Goal: Task Accomplishment & Management: Use online tool/utility

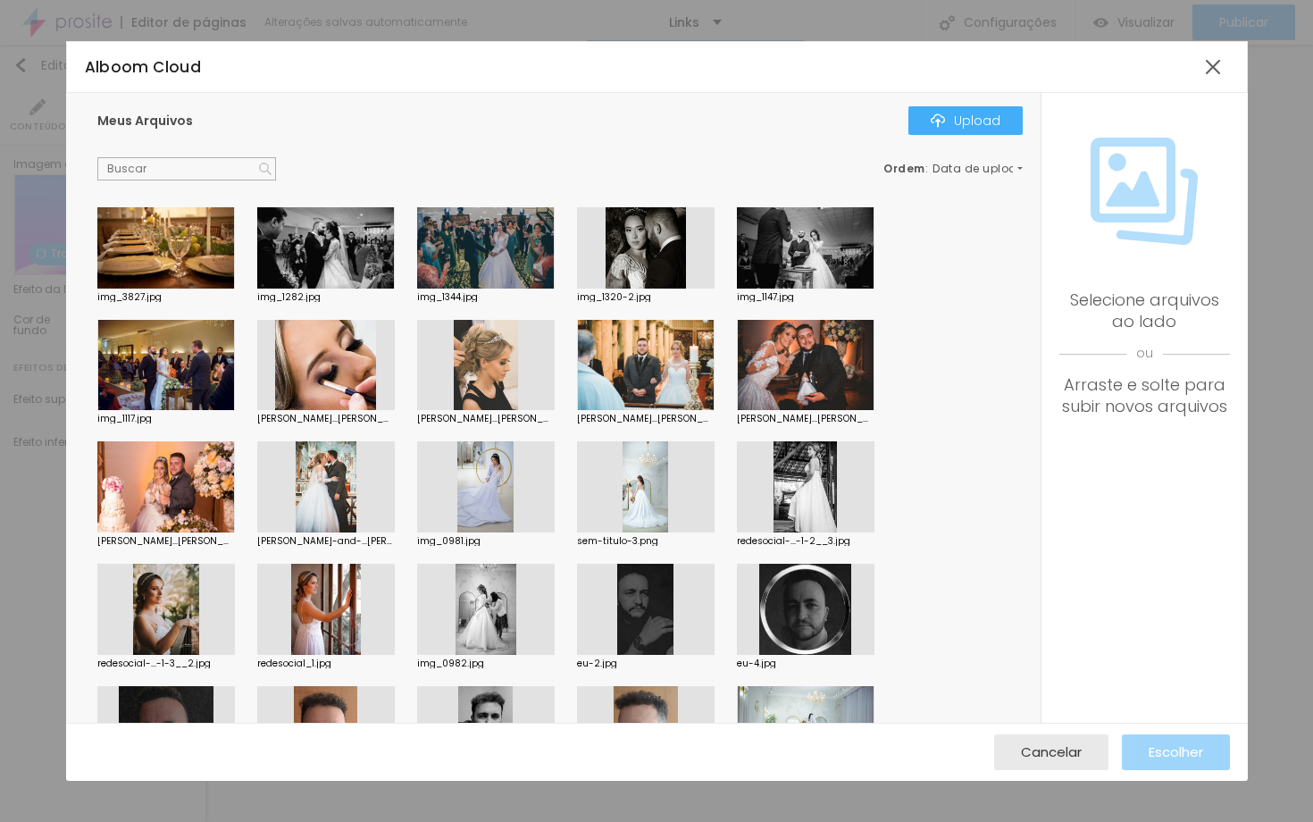
scroll to position [3205, 0]
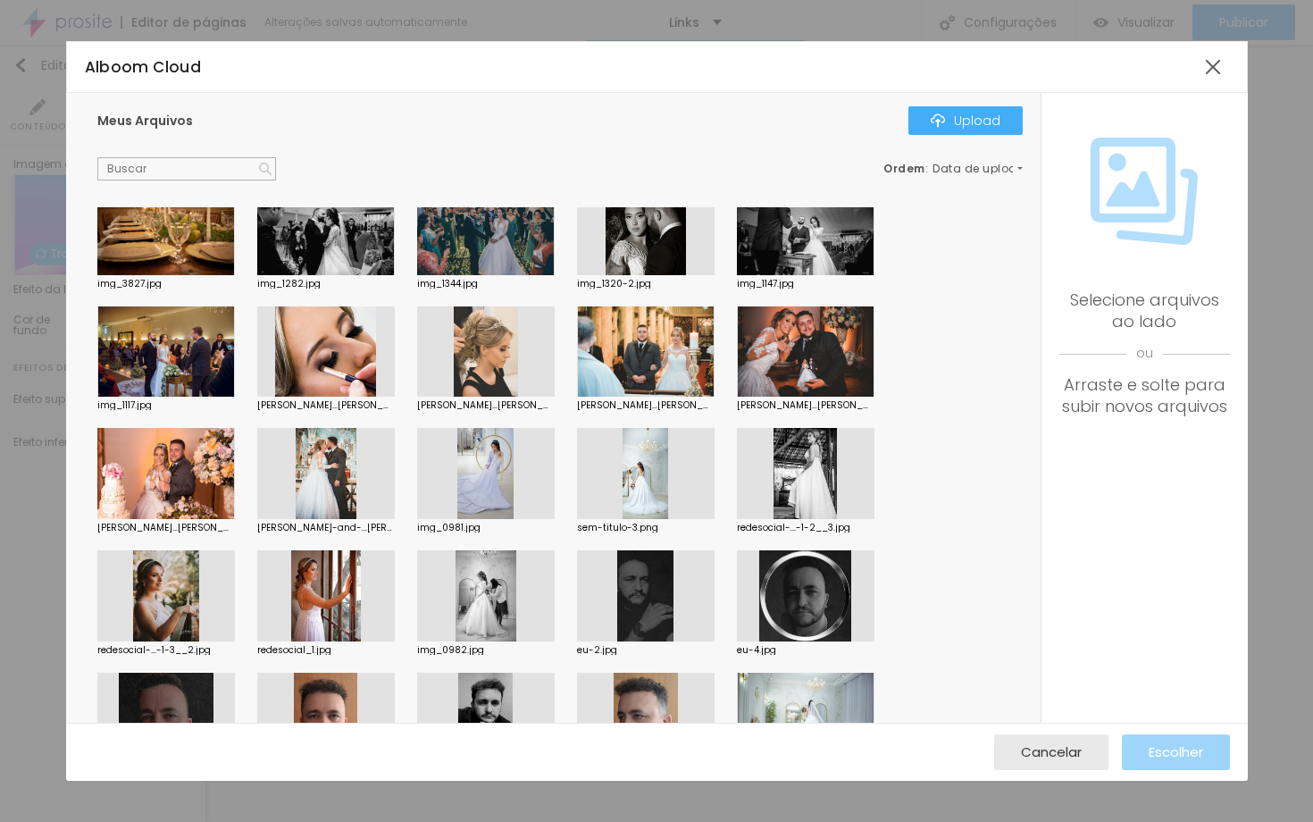
click at [653, 482] on div at bounding box center [646, 473] width 138 height 91
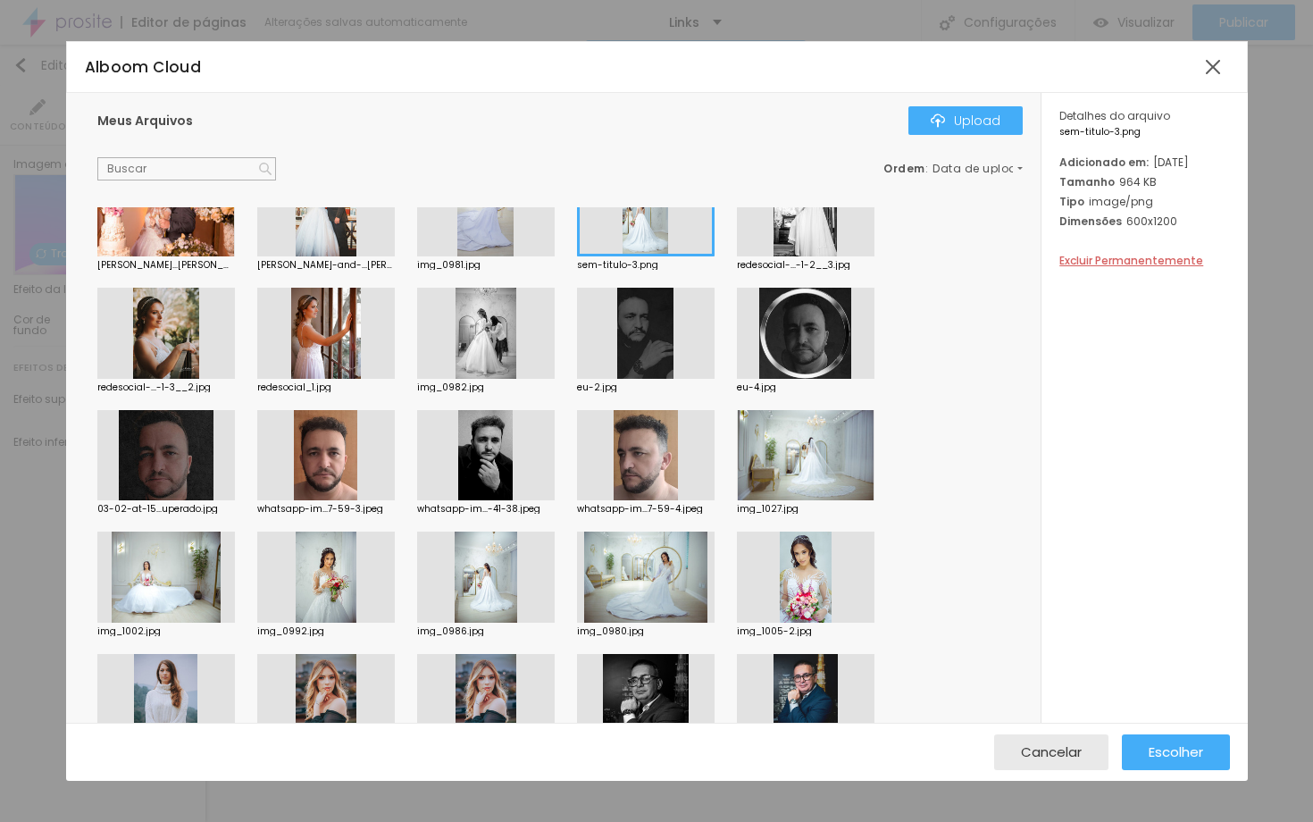
scroll to position [3474, 0]
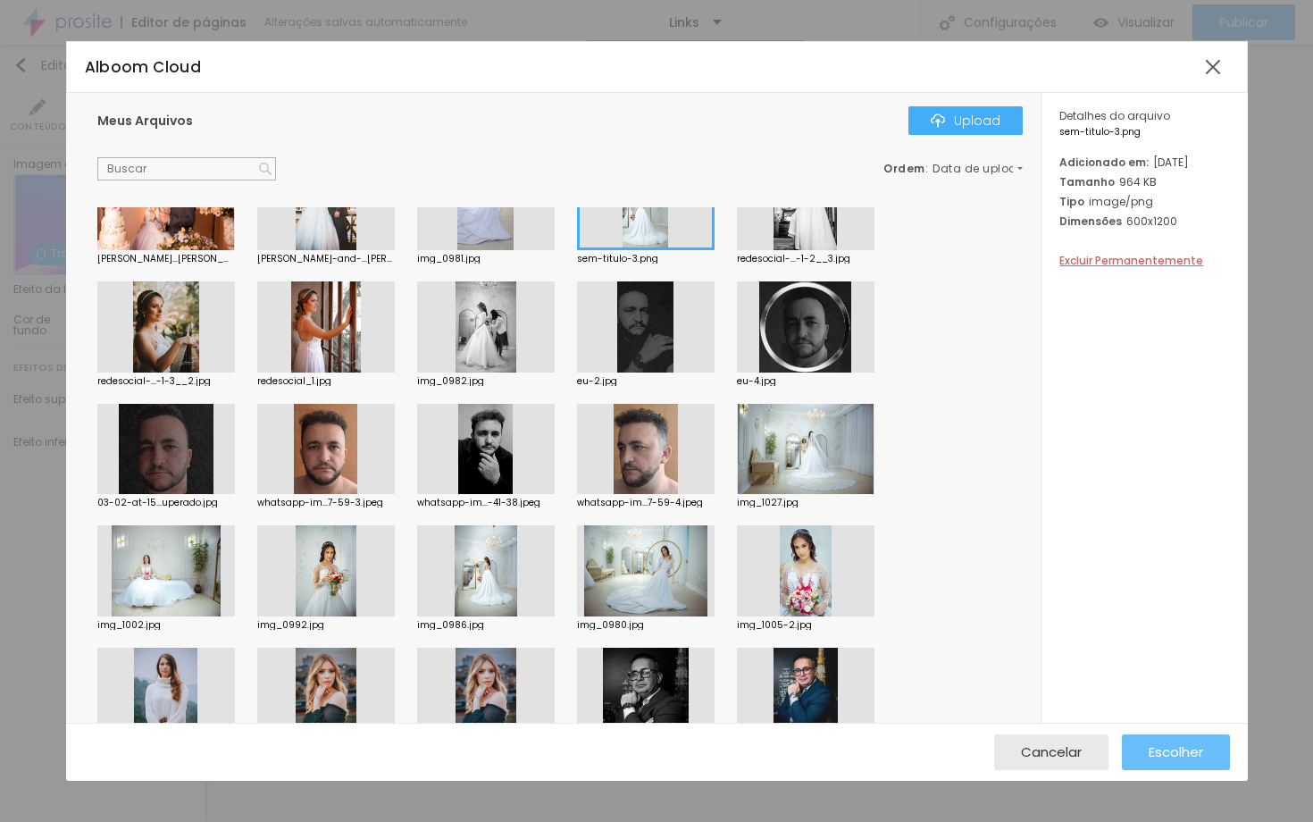
click at [1155, 747] on span "Escolher" at bounding box center [1176, 751] width 54 height 15
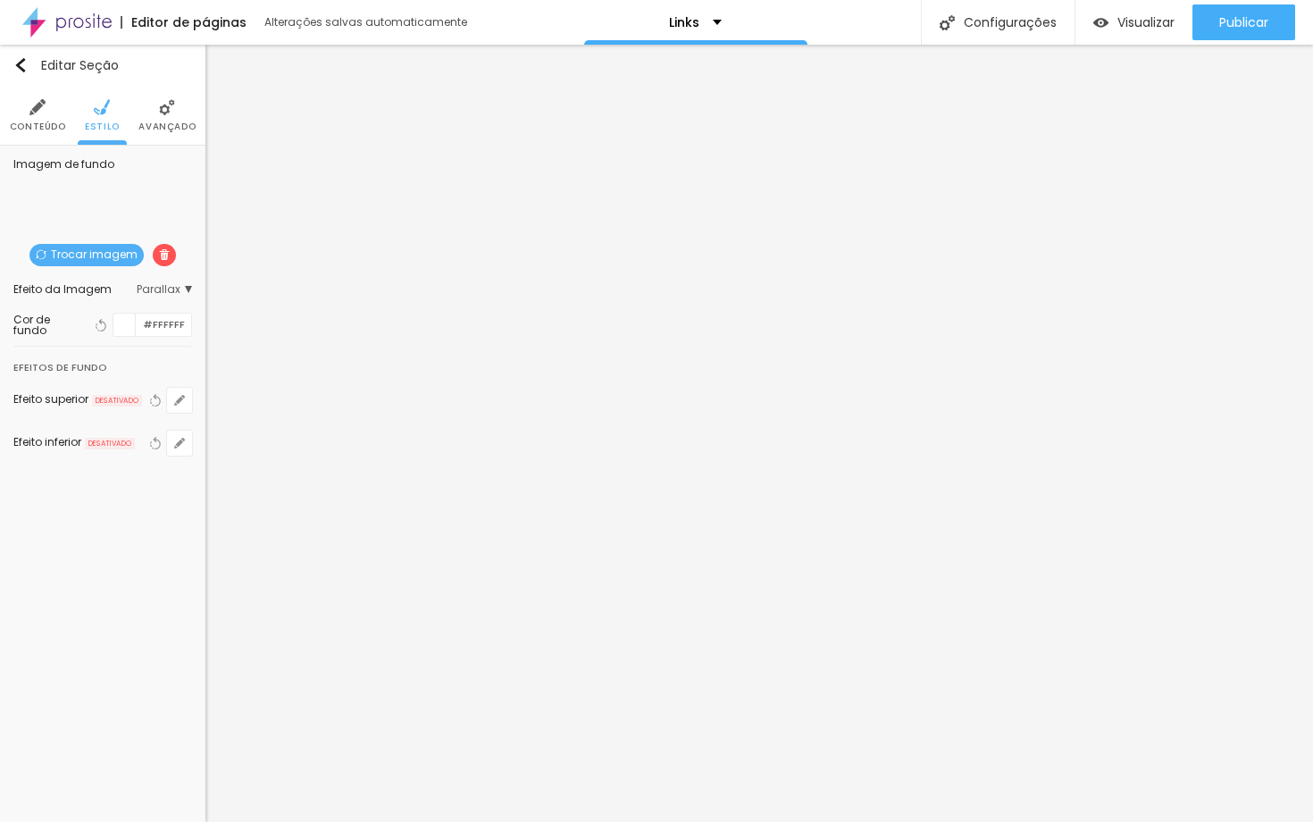
scroll to position [0, 0]
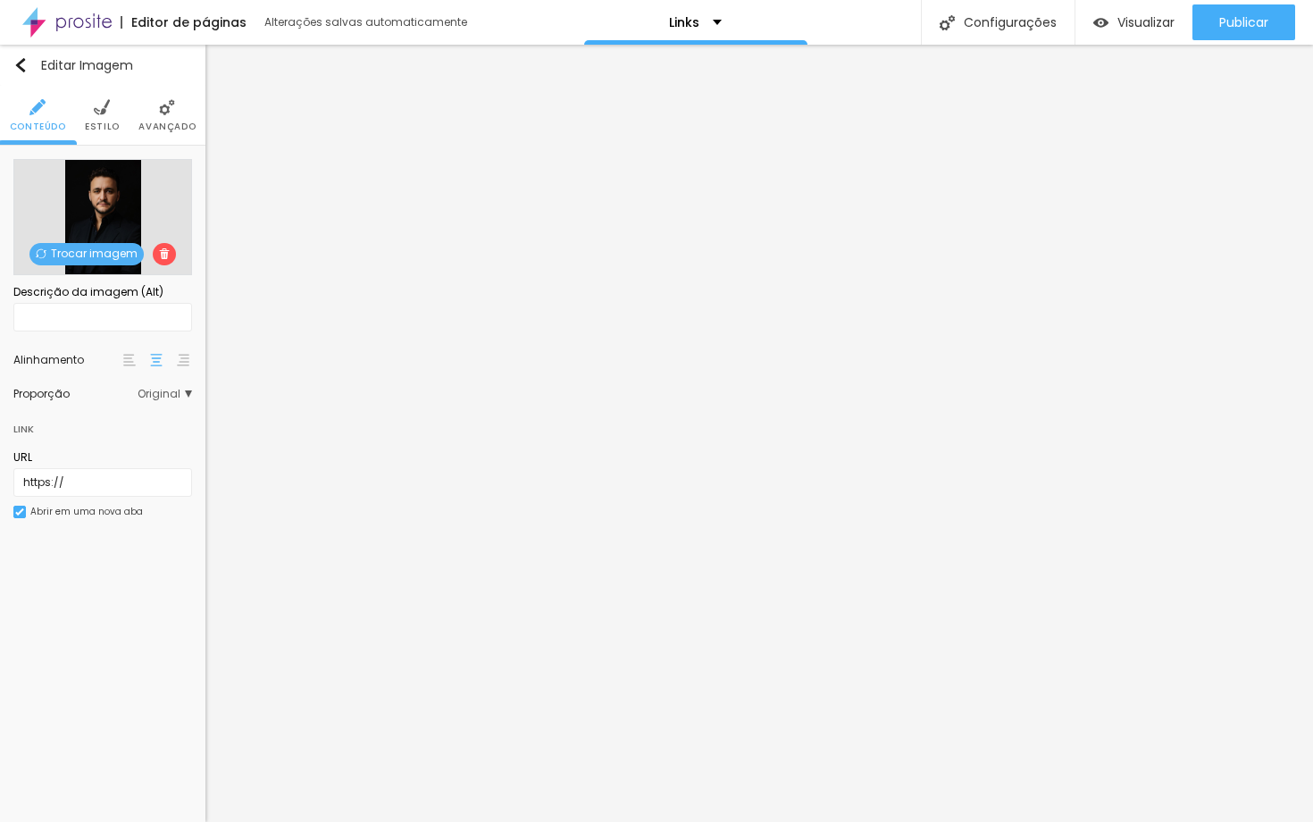
click at [113, 133] on li "Estilo" at bounding box center [102, 115] width 35 height 59
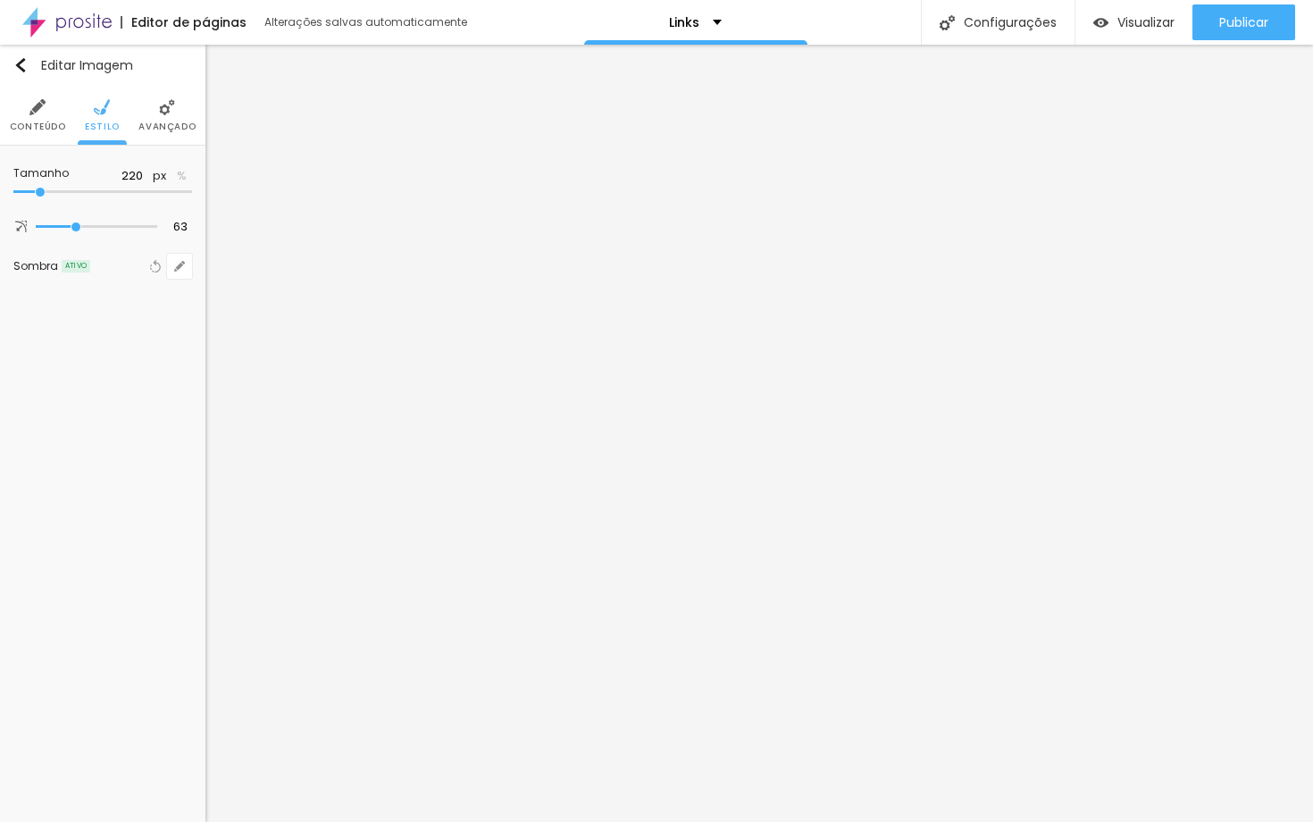
click at [106, 124] on span "Estilo" at bounding box center [102, 126] width 35 height 9
click at [162, 122] on span "Avançado" at bounding box center [166, 126] width 57 height 9
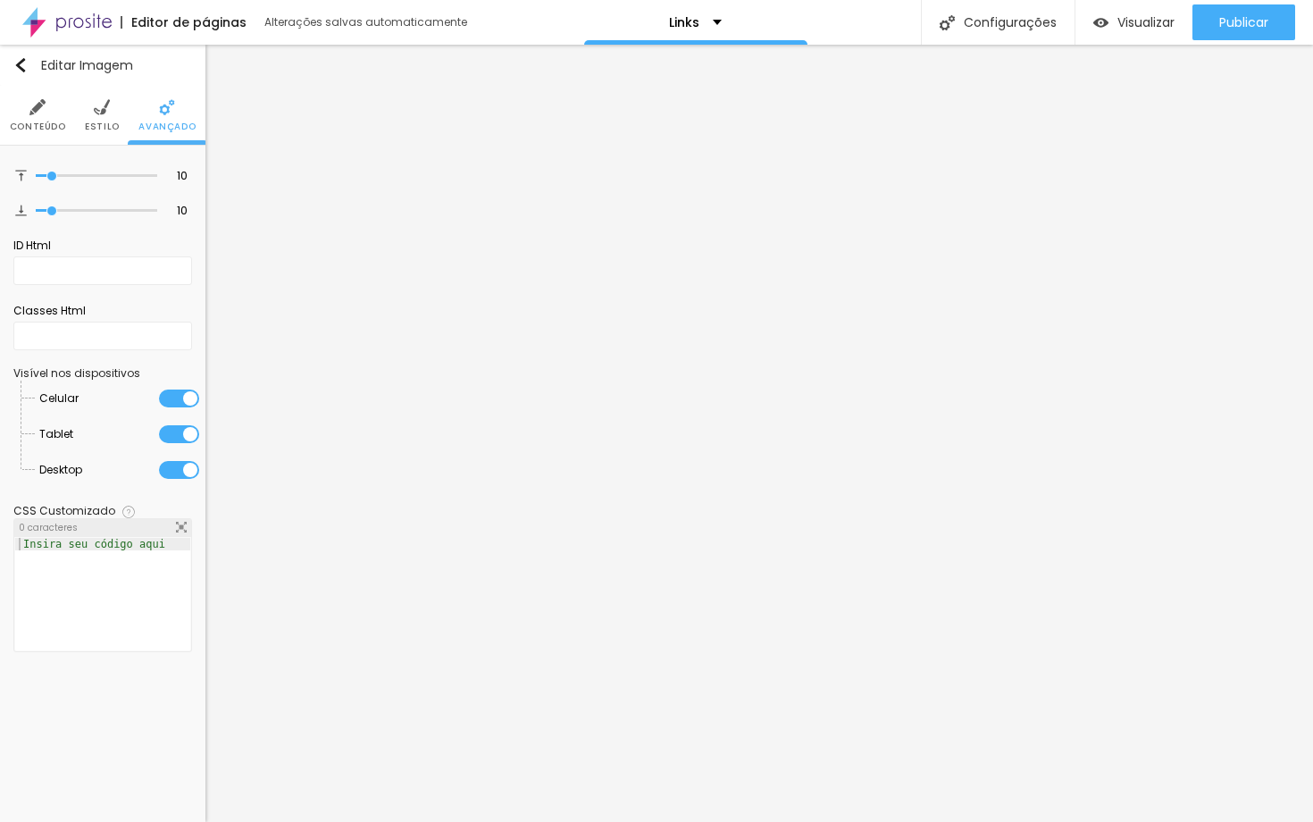
click at [120, 123] on ul "Conteúdo Estilo Avançado" at bounding box center [102, 116] width 205 height 60
click at [85, 125] on ul "Conteúdo Estilo Avançado" at bounding box center [102, 116] width 205 height 60
click at [93, 129] on span "Estilo" at bounding box center [102, 126] width 35 height 9
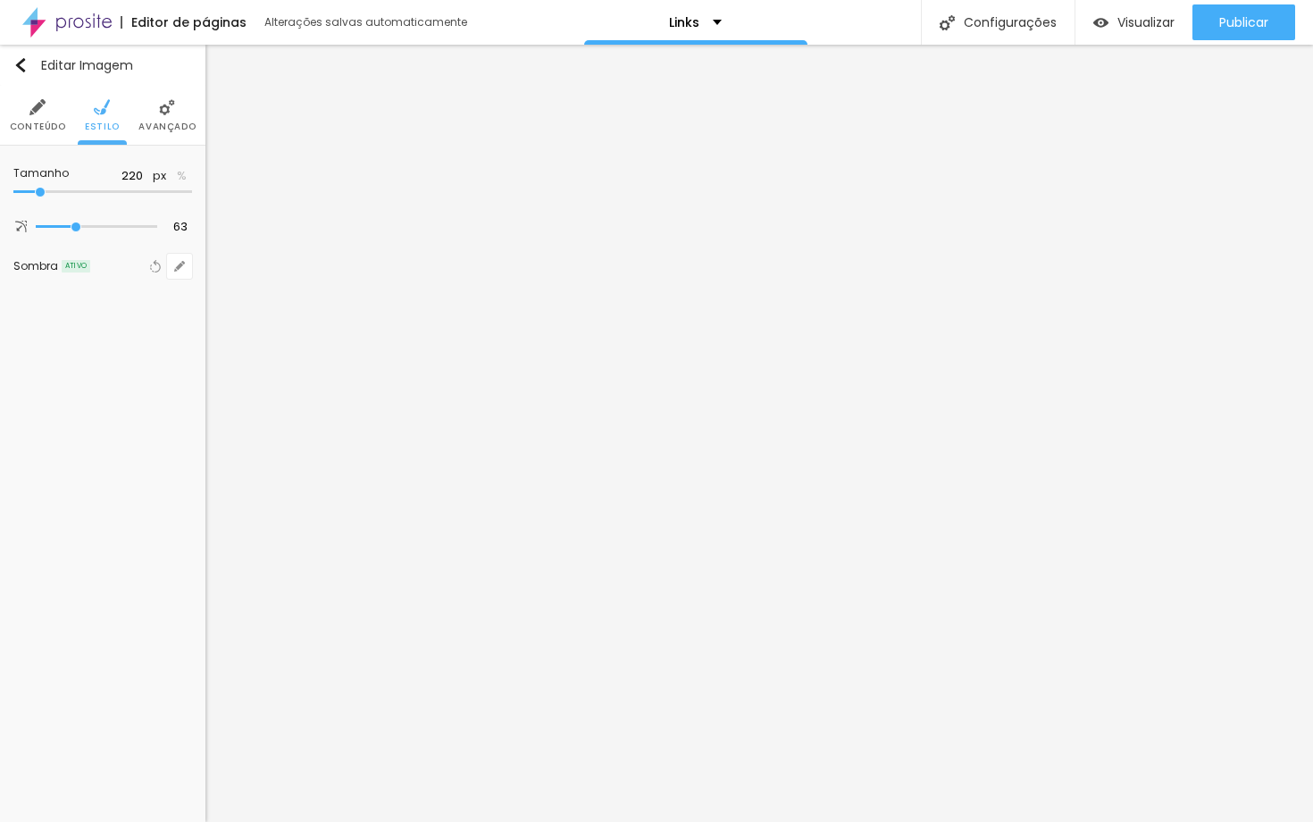
click at [54, 125] on span "Conteúdo" at bounding box center [38, 126] width 56 height 9
click at [108, 123] on span "Estilo" at bounding box center [102, 126] width 35 height 9
type input "105"
type input "107"
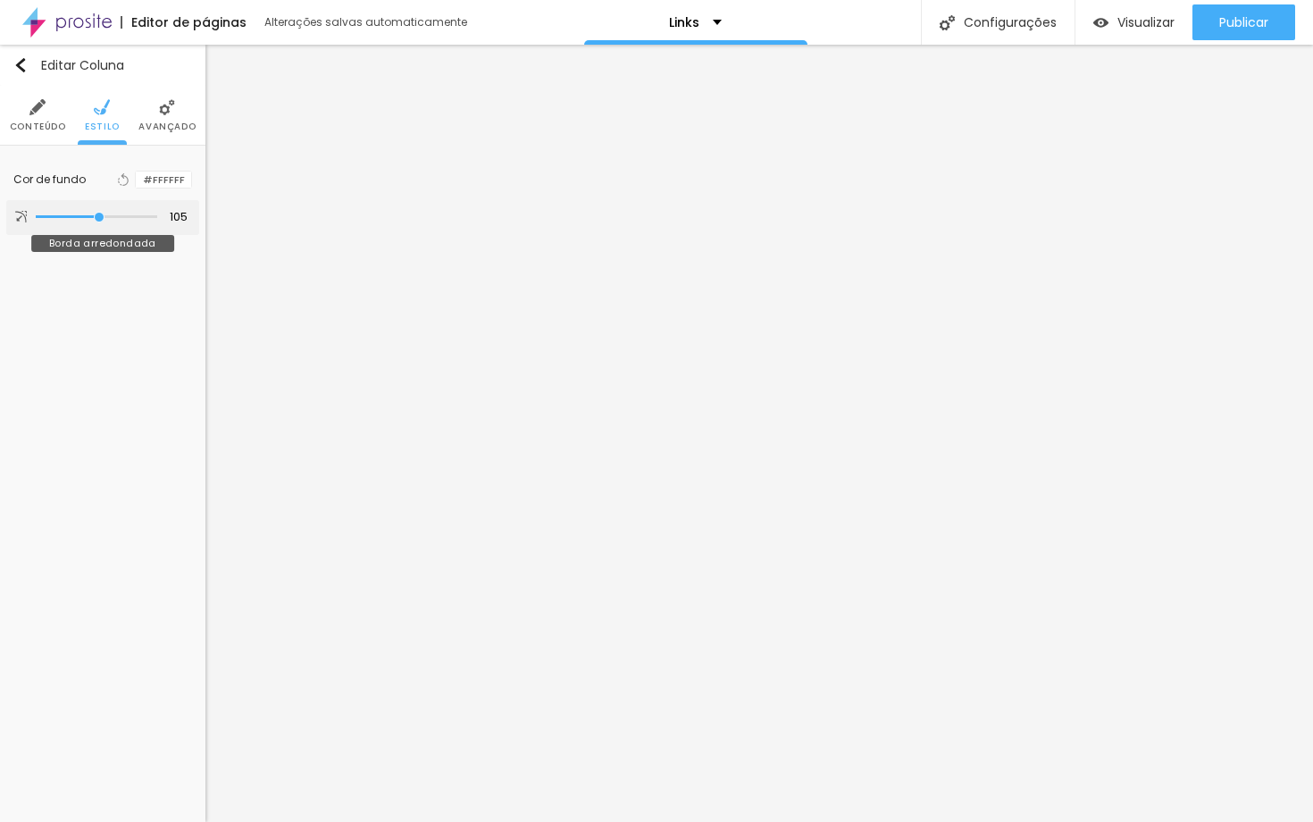
type input "107"
type input "112"
type input "117"
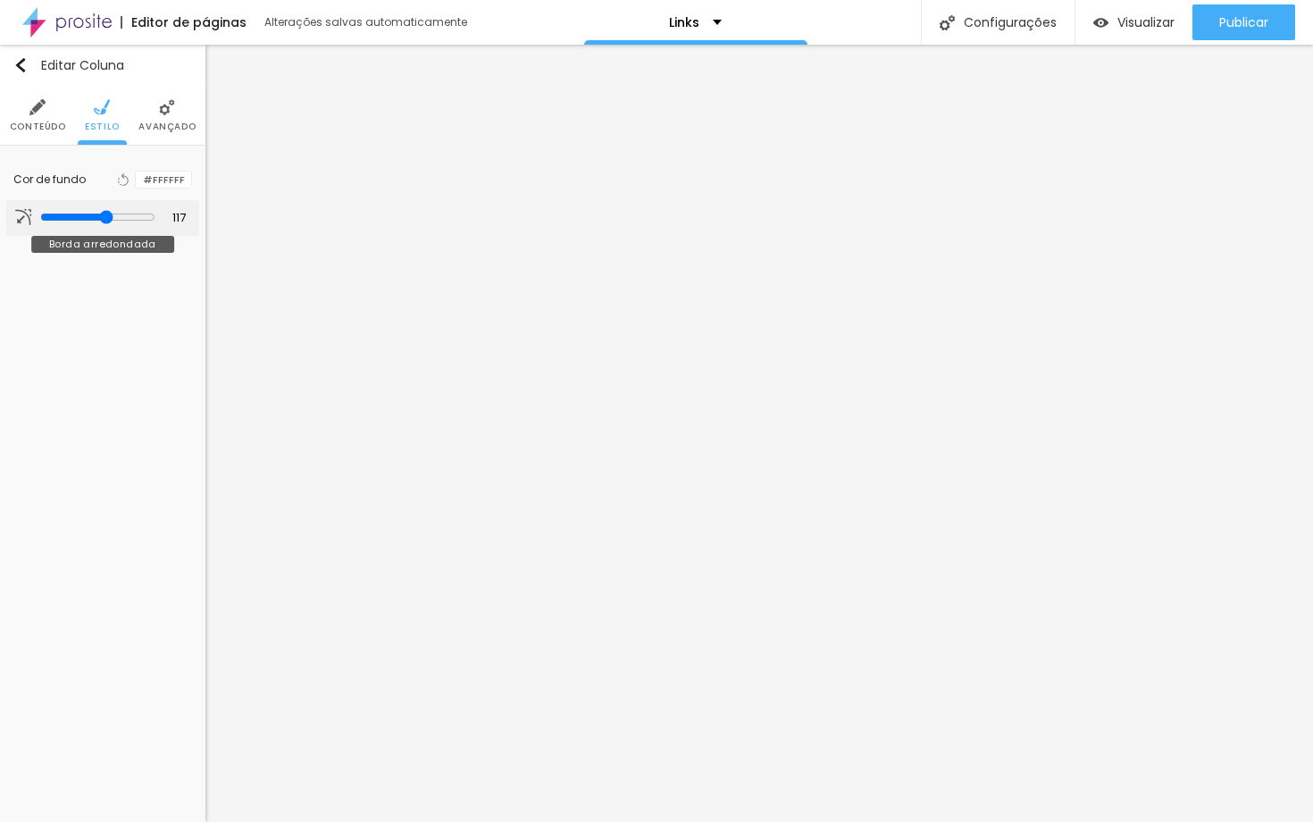
type input "123"
type input "130"
type input "138"
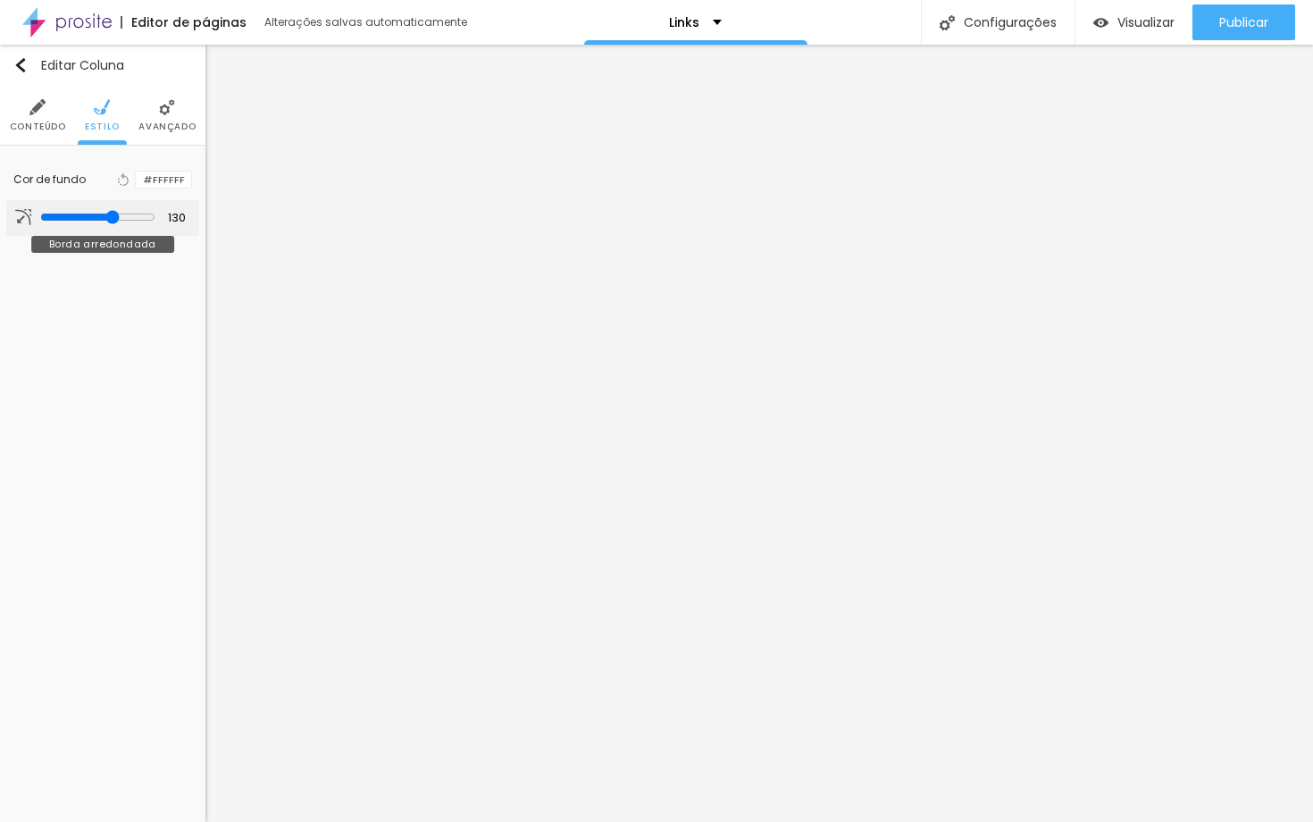
type input "138"
type input "146"
type input "153"
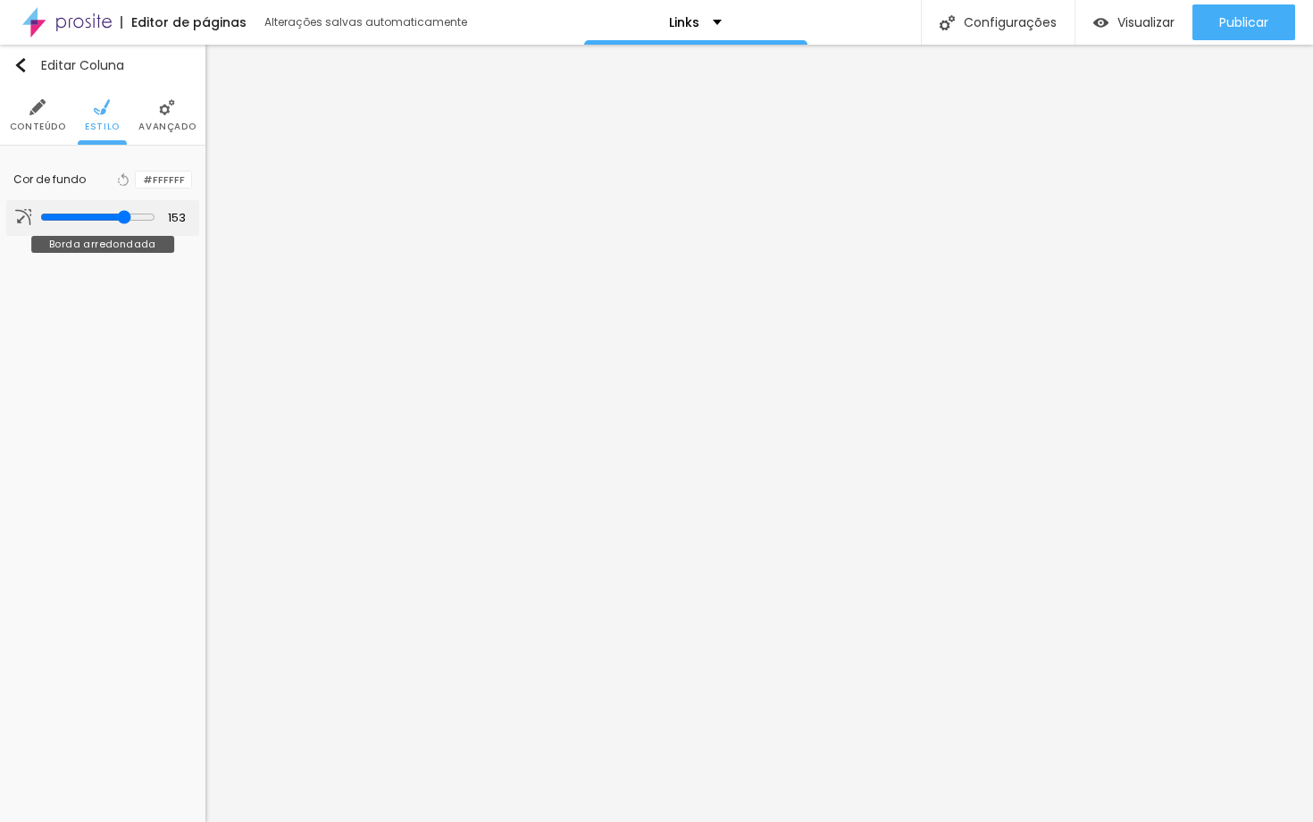
type input "158"
type input "163"
type input "166"
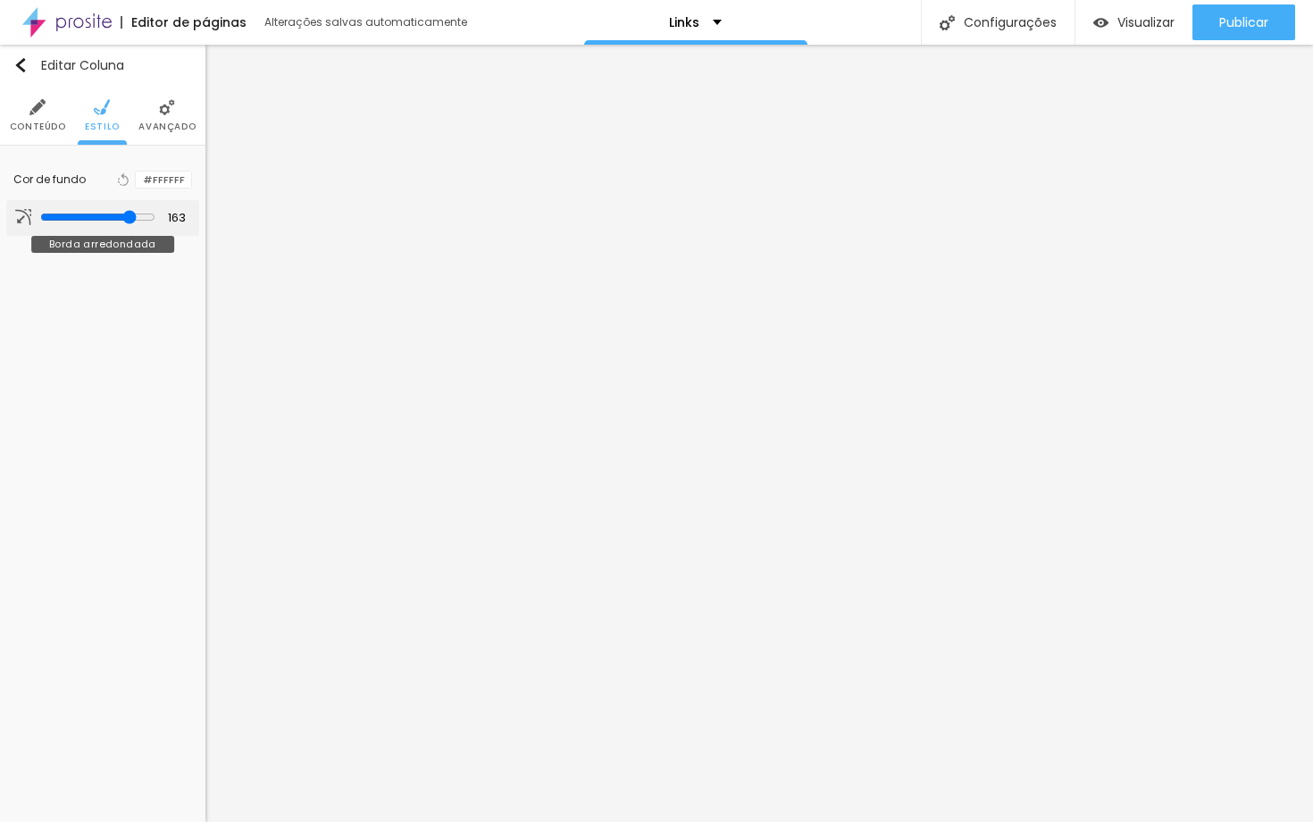
type input "166"
type input "168"
type input "170"
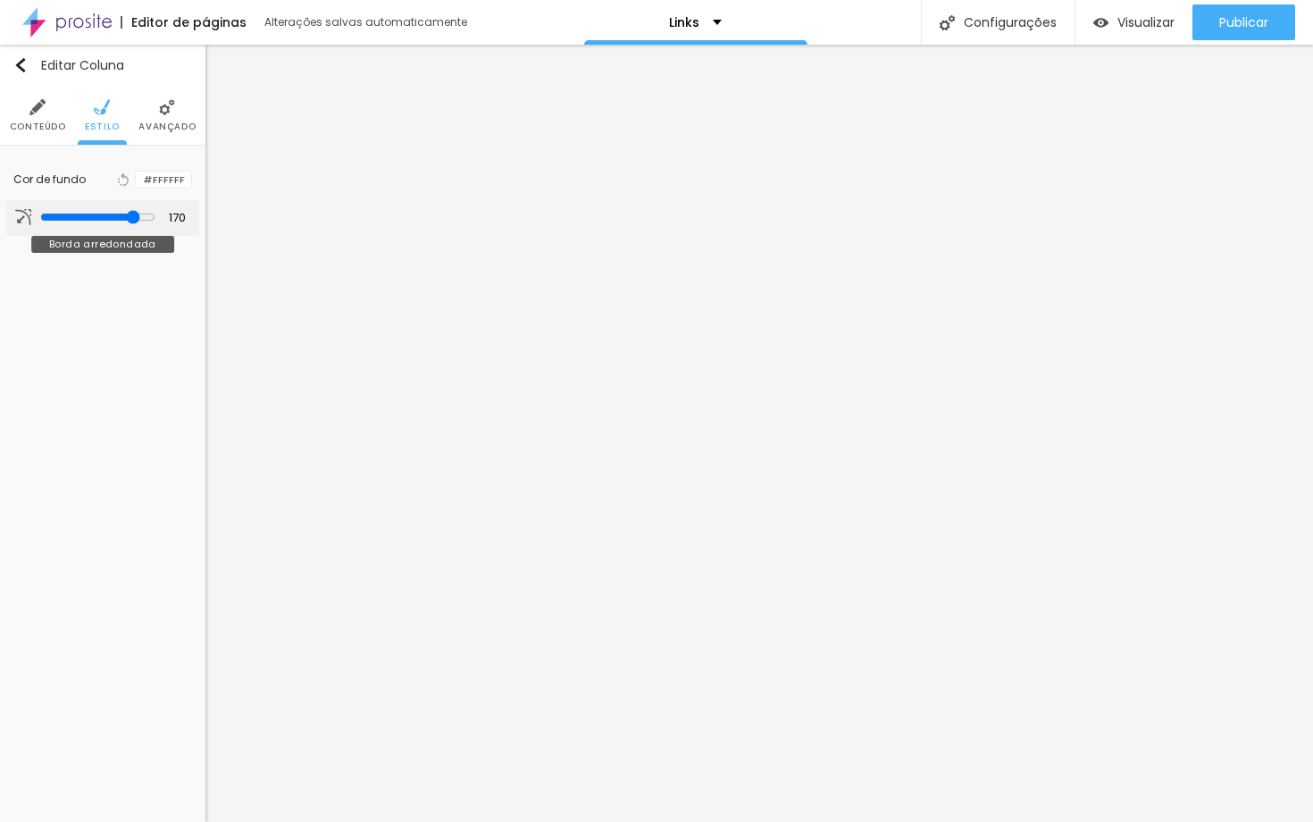
drag, startPoint x: 99, startPoint y: 221, endPoint x: 134, endPoint y: 219, distance: 34.9
click at [134, 219] on input "range" at bounding box center [97, 217] width 115 height 14
type input "168"
type input "163"
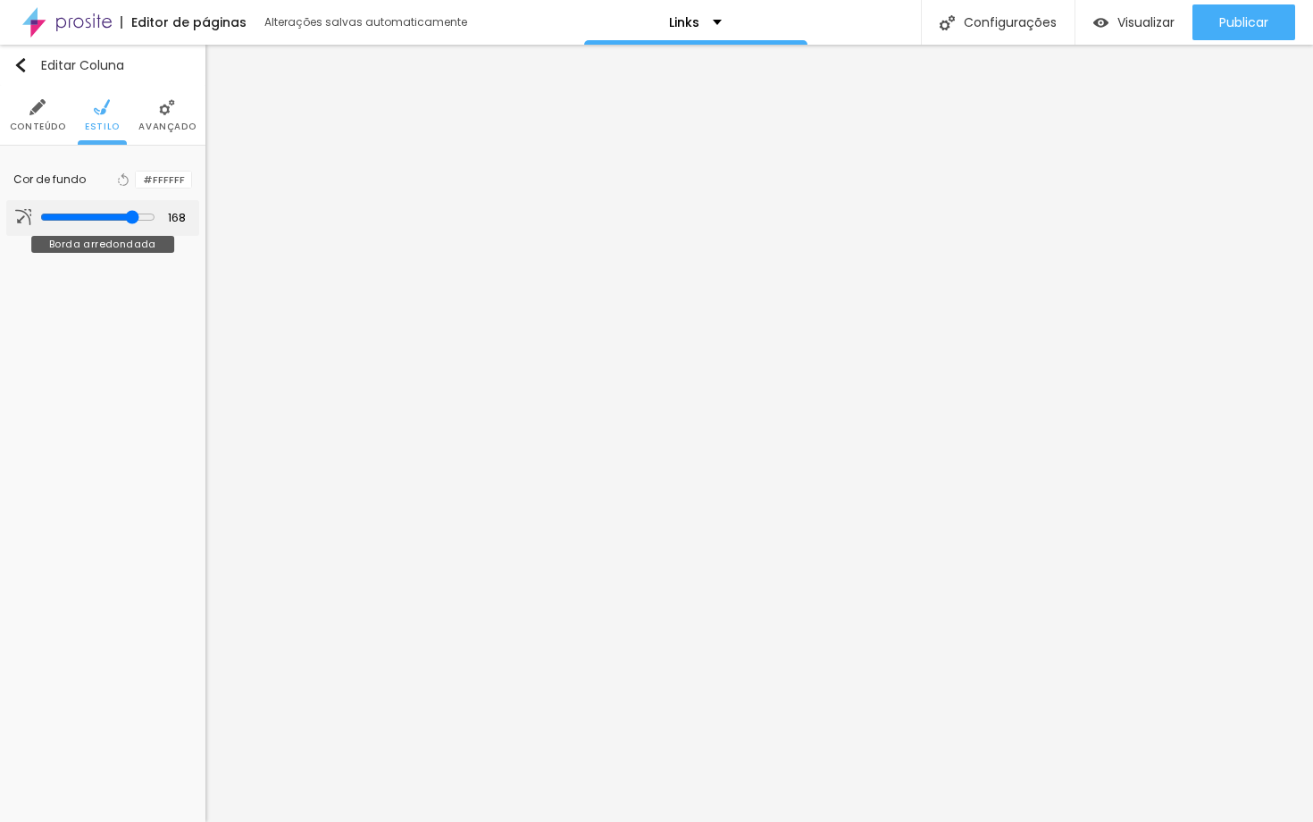
type input "163"
type input "156"
type input "146"
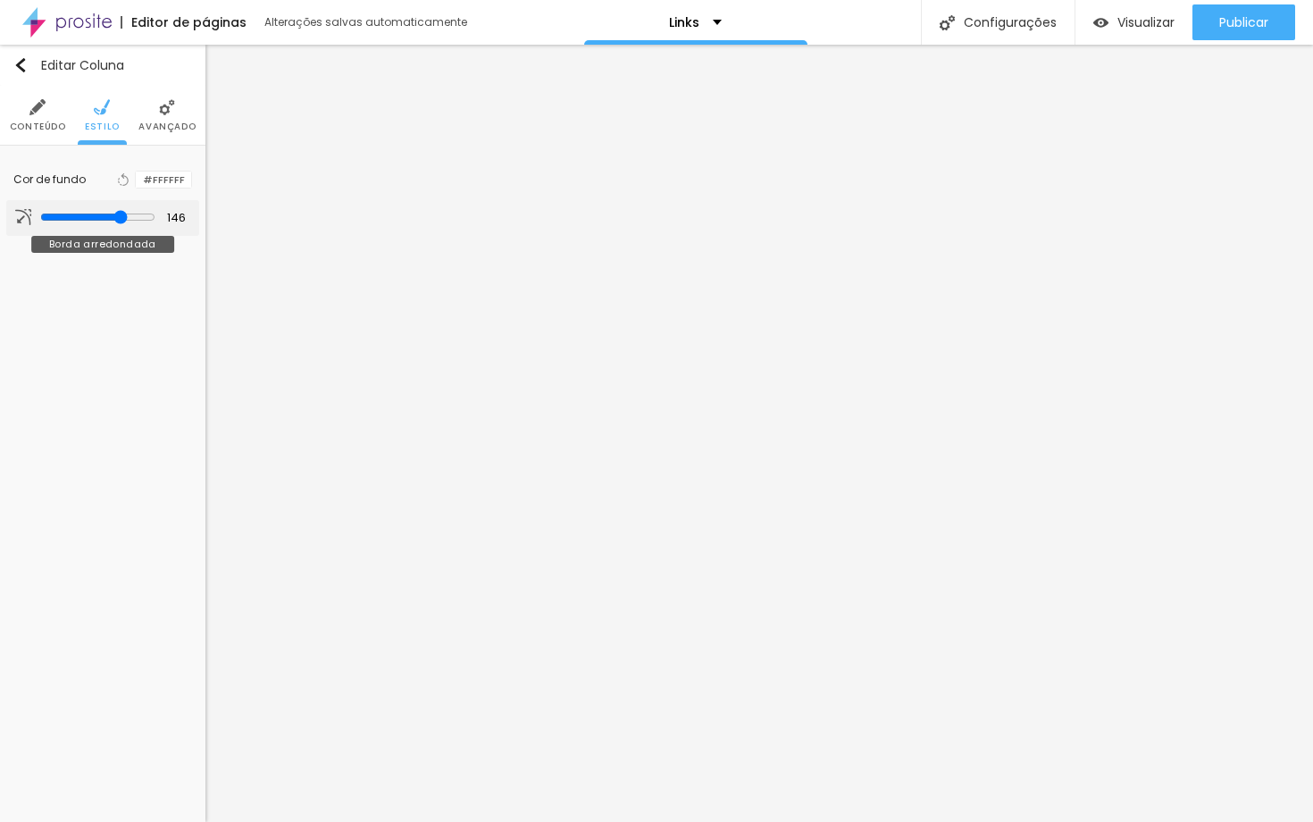
type input "137"
type input "127"
type input "118"
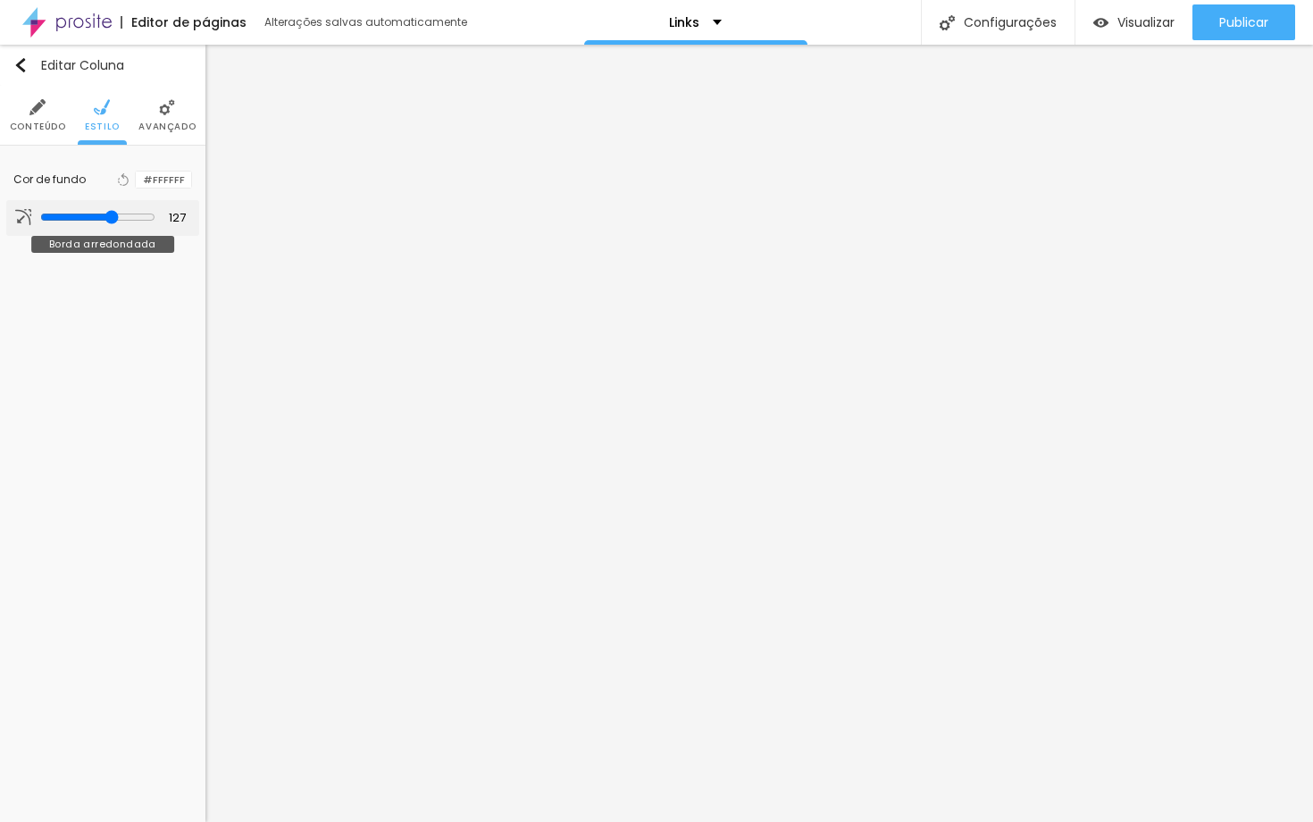
type input "118"
type input "112"
type input "107"
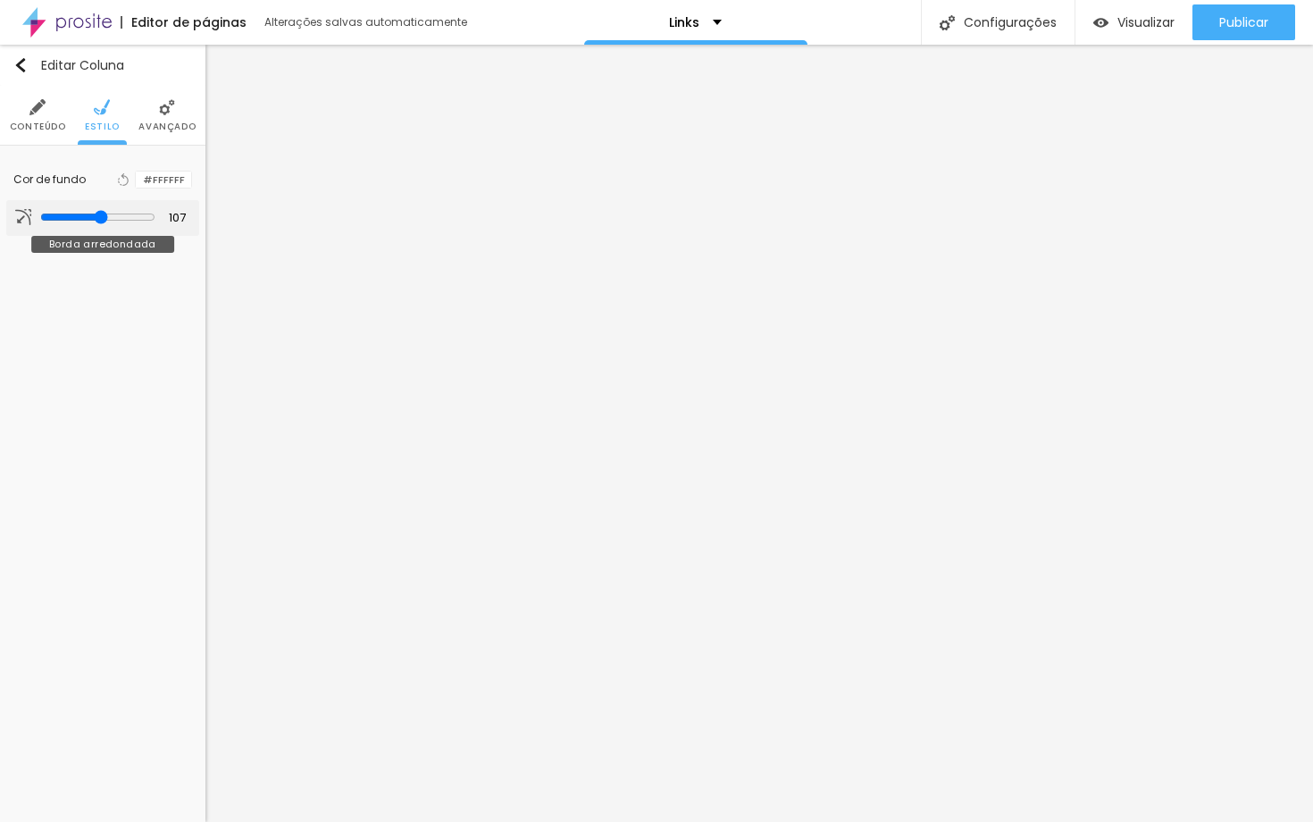
type input "102"
type input "99"
type input "97"
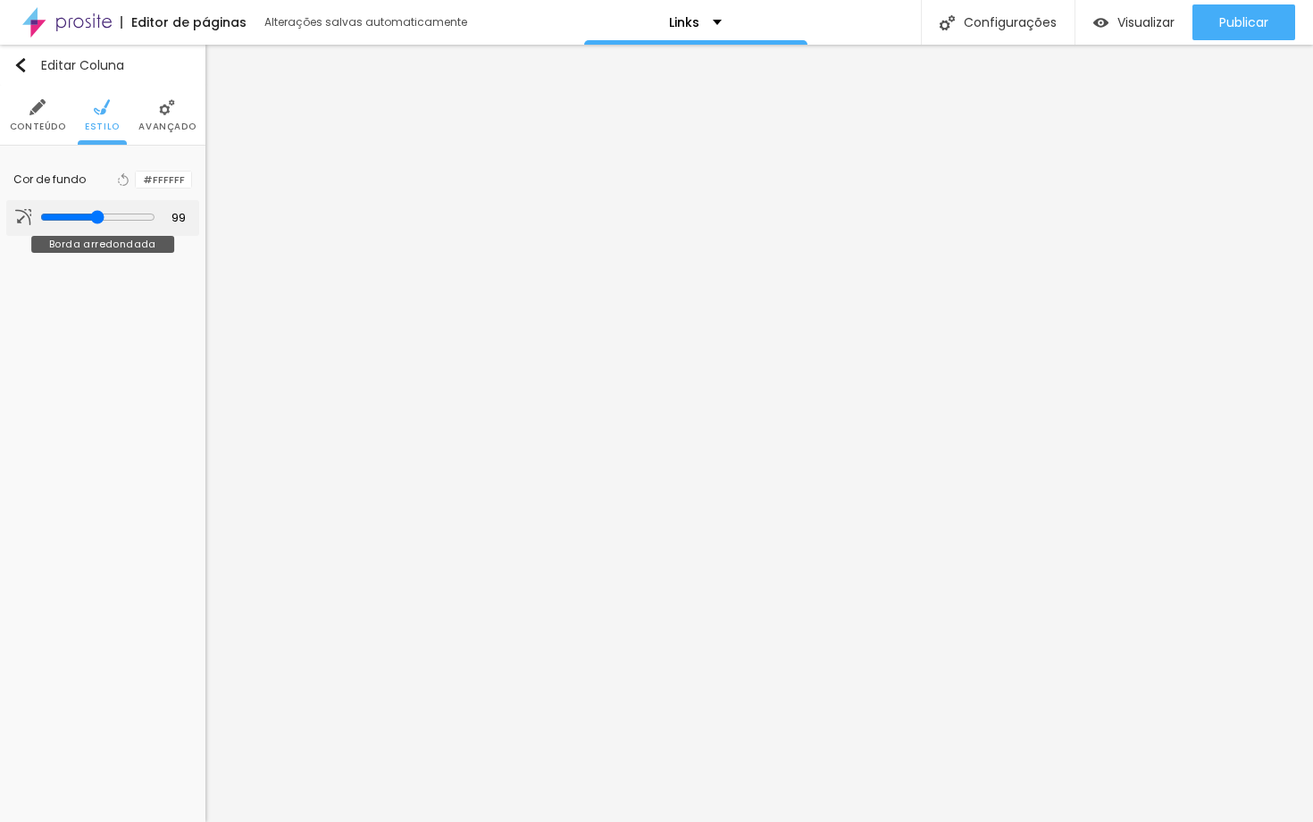
type input "97"
type input "99"
type input "100"
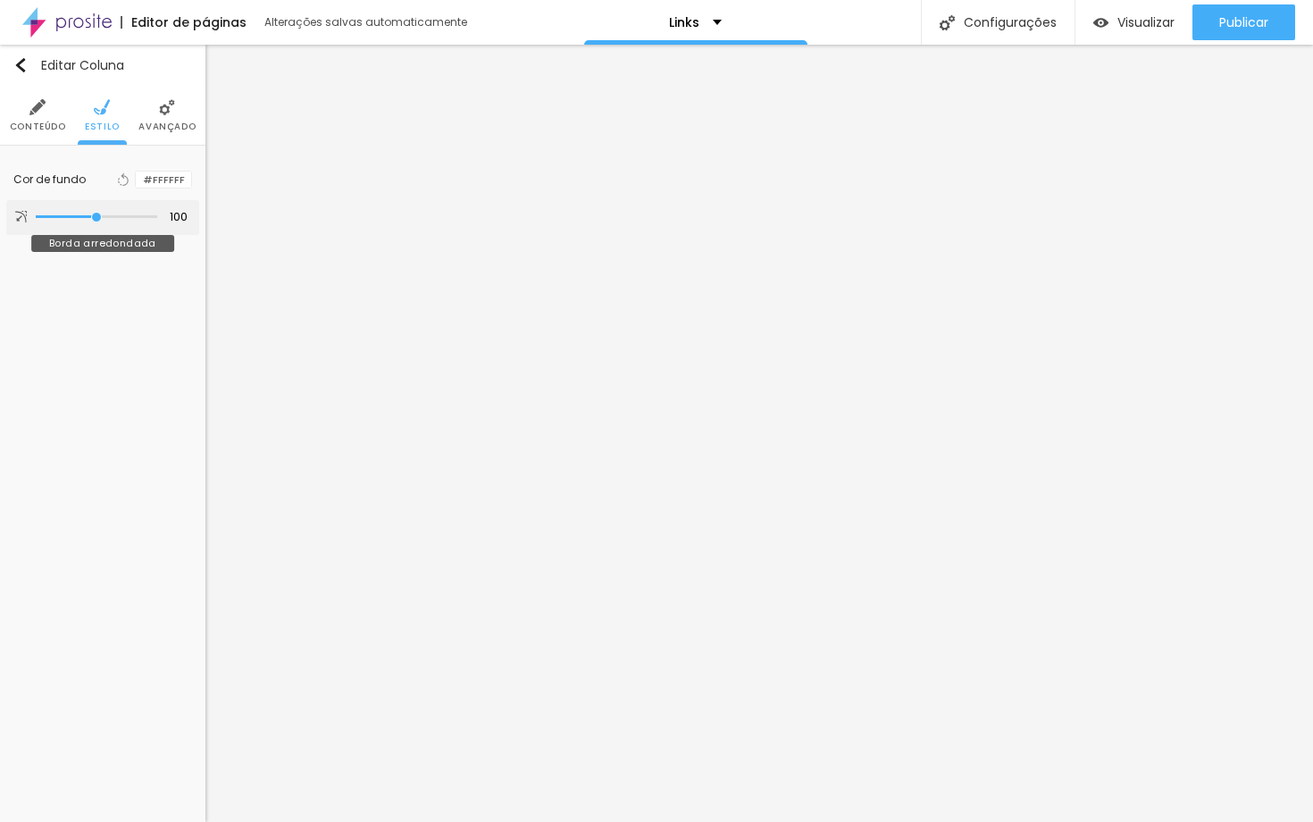
type input "104"
type input "105"
type input "109"
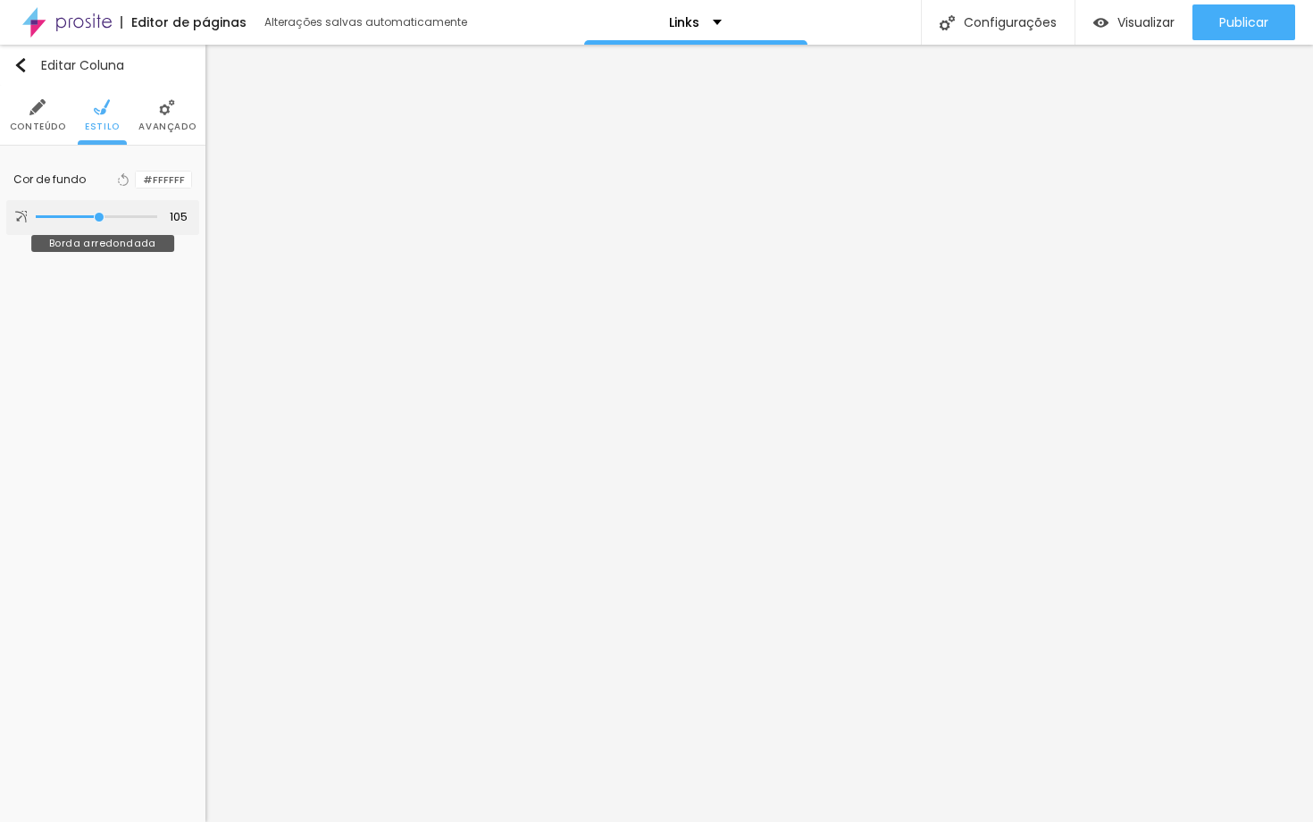
type input "109"
type input "110"
type input "112"
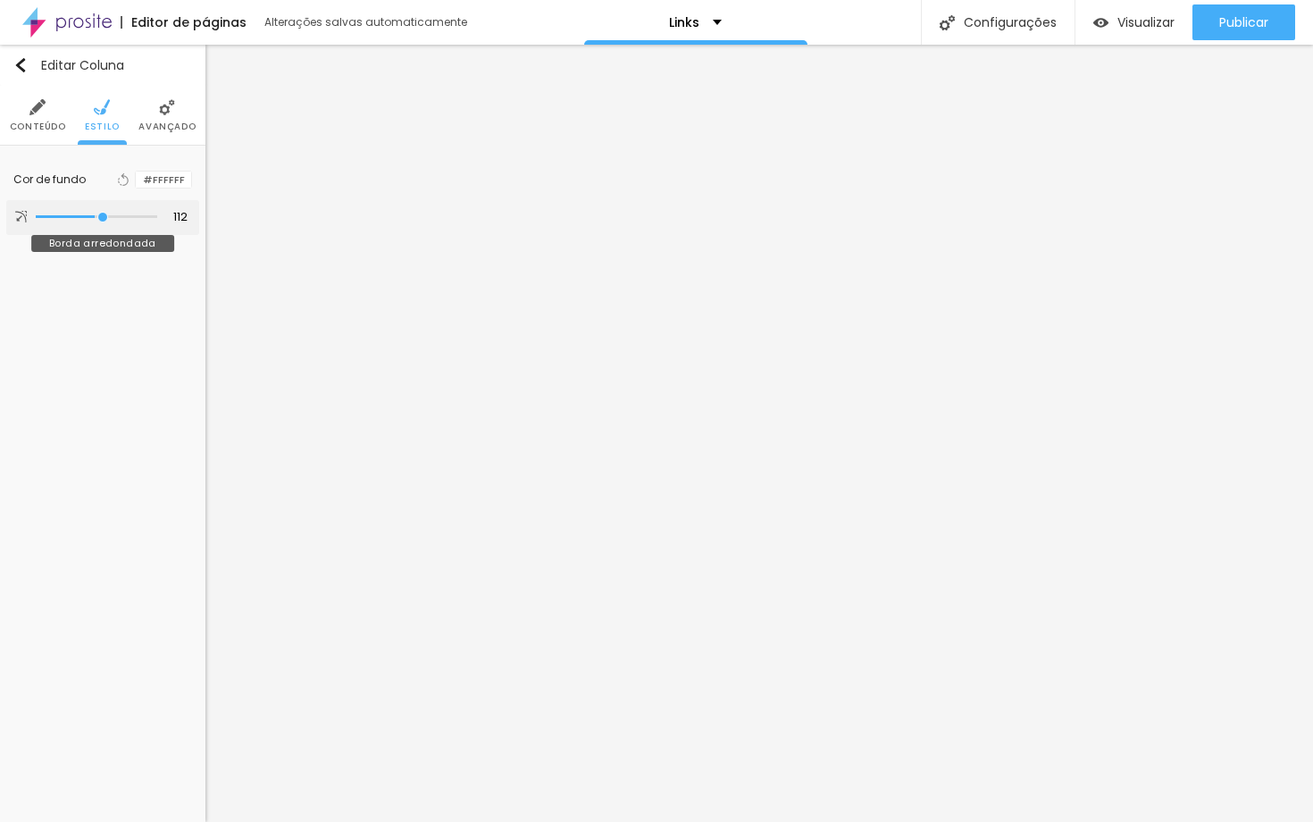
type input "114"
type input "115"
type input "117"
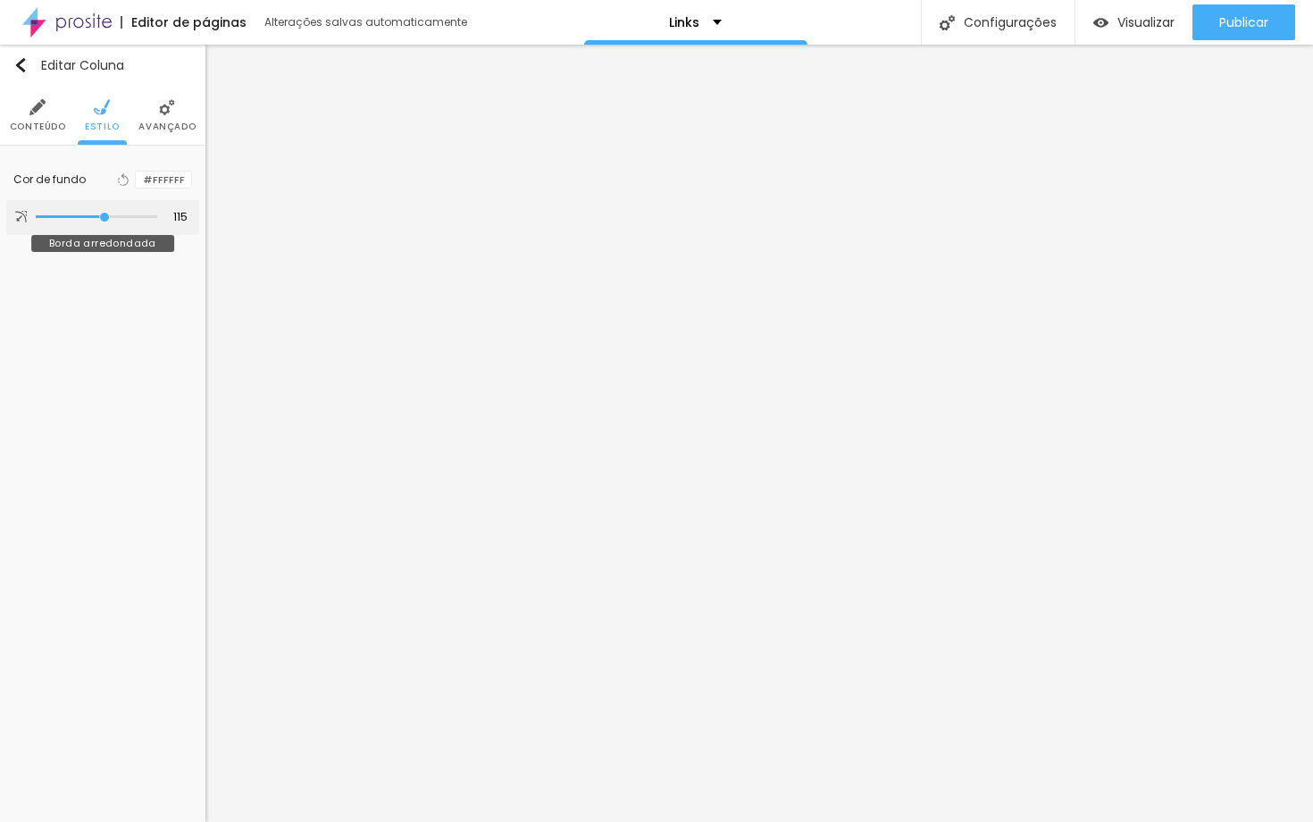
type input "117"
type input "120"
type input "122"
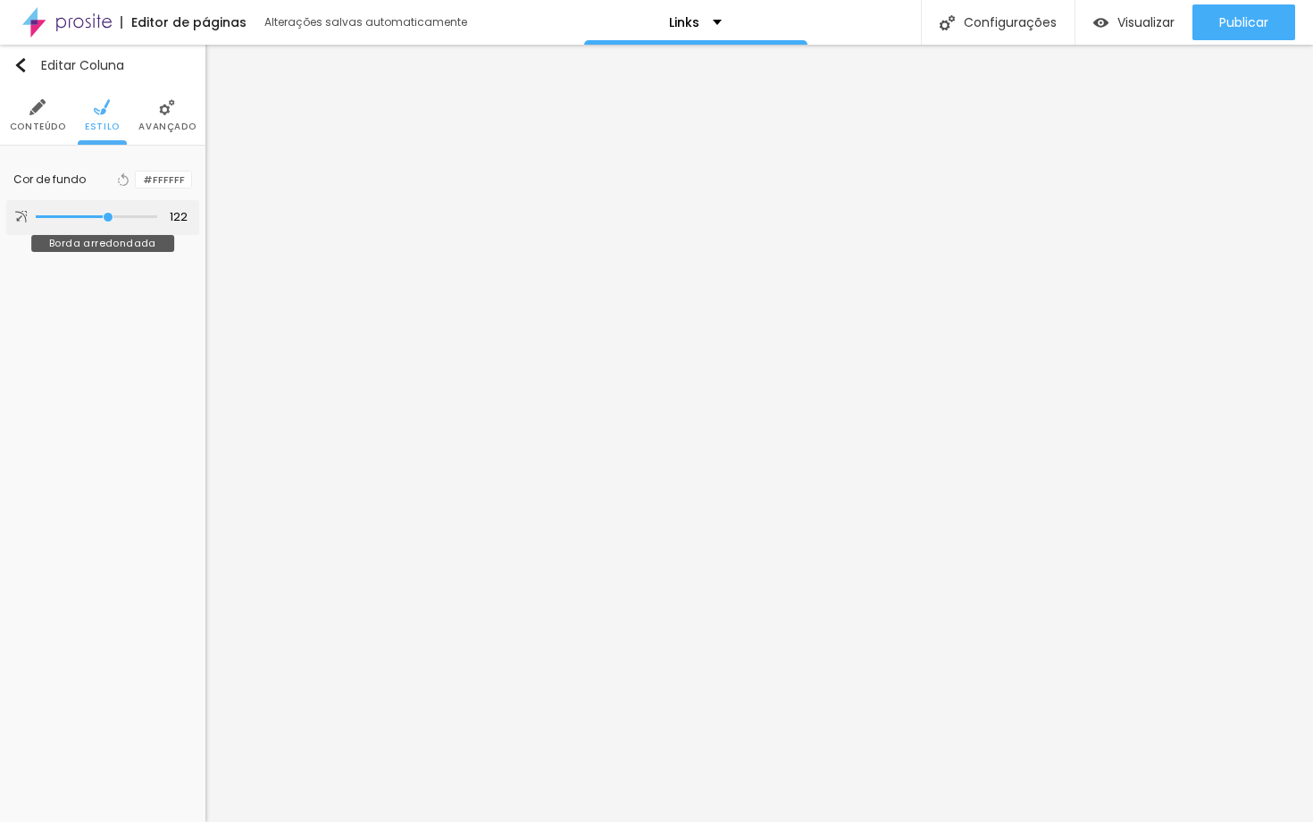
type input "123"
drag, startPoint x: 134, startPoint y: 219, endPoint x: 109, endPoint y: 218, distance: 25.0
type input "123"
click at [109, 218] on input "range" at bounding box center [97, 217] width 115 height 14
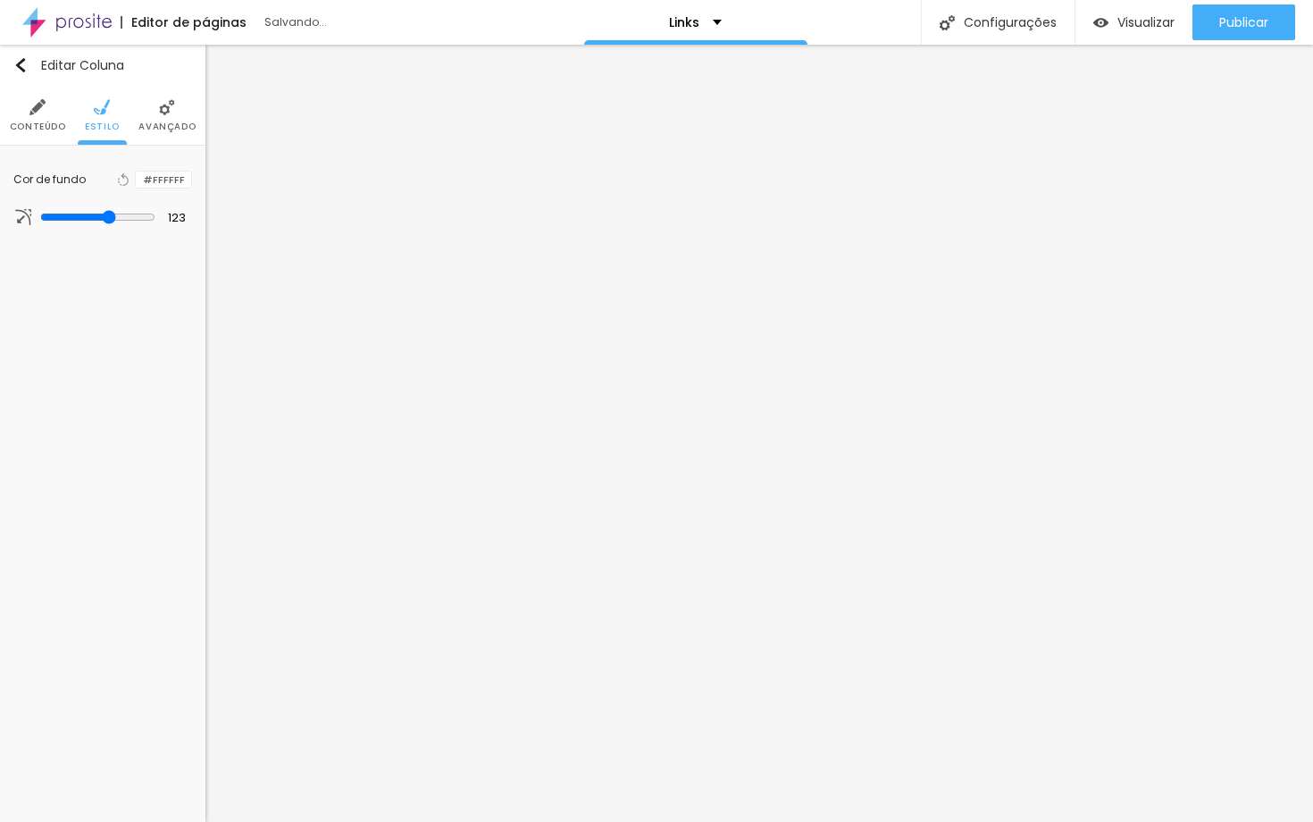
click at [136, 182] on div at bounding box center [136, 180] width 0 height 17
click at [97, 126] on span "Estilo" at bounding box center [102, 126] width 35 height 9
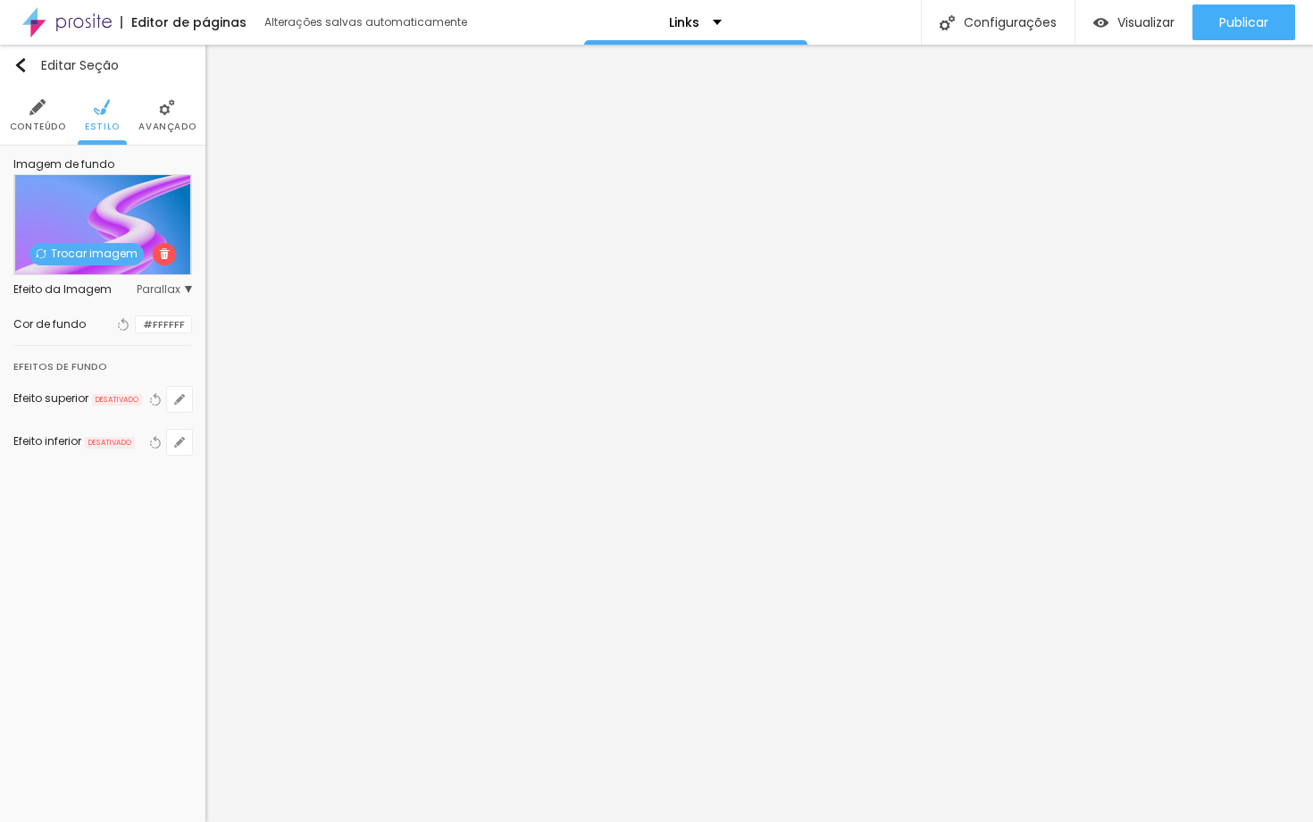
click at [163, 252] on img at bounding box center [164, 253] width 11 height 11
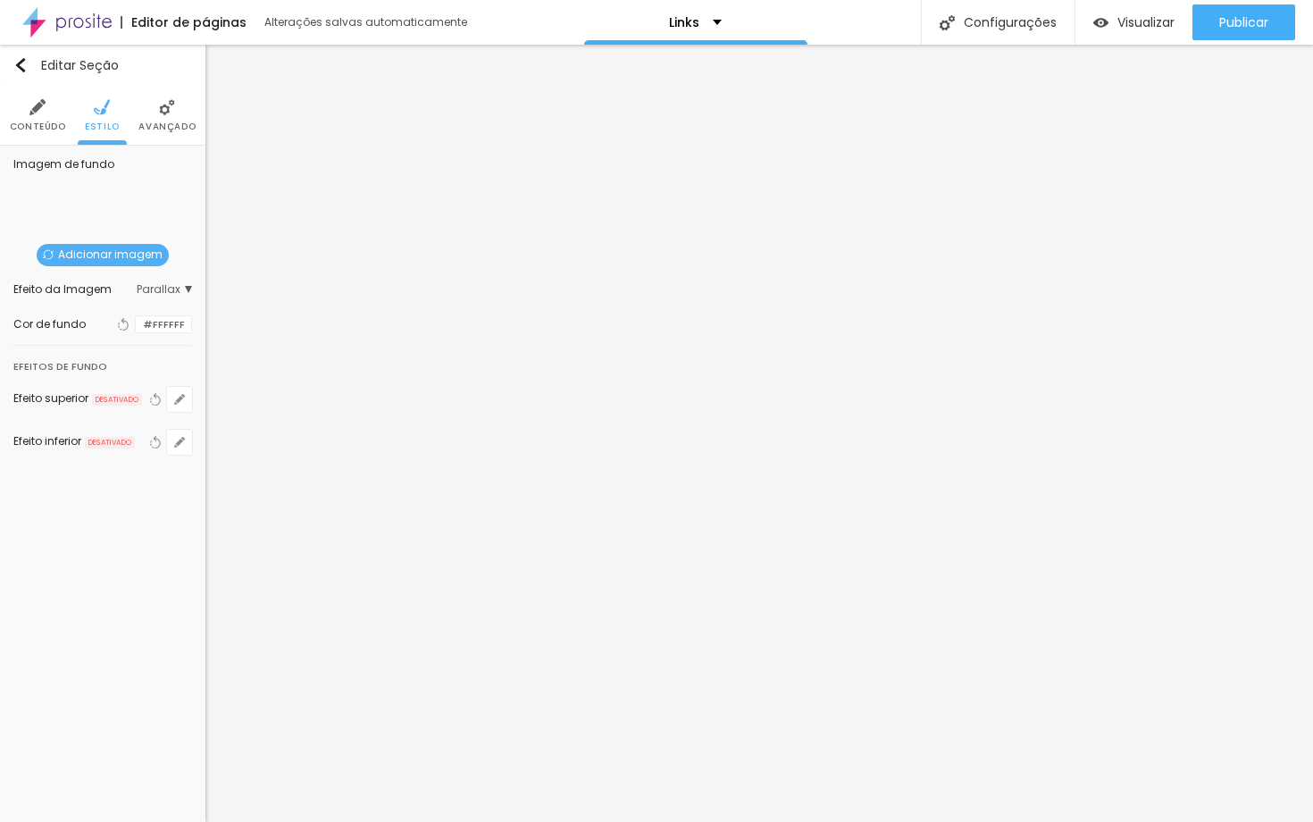
click at [136, 325] on div at bounding box center [136, 324] width 0 height 17
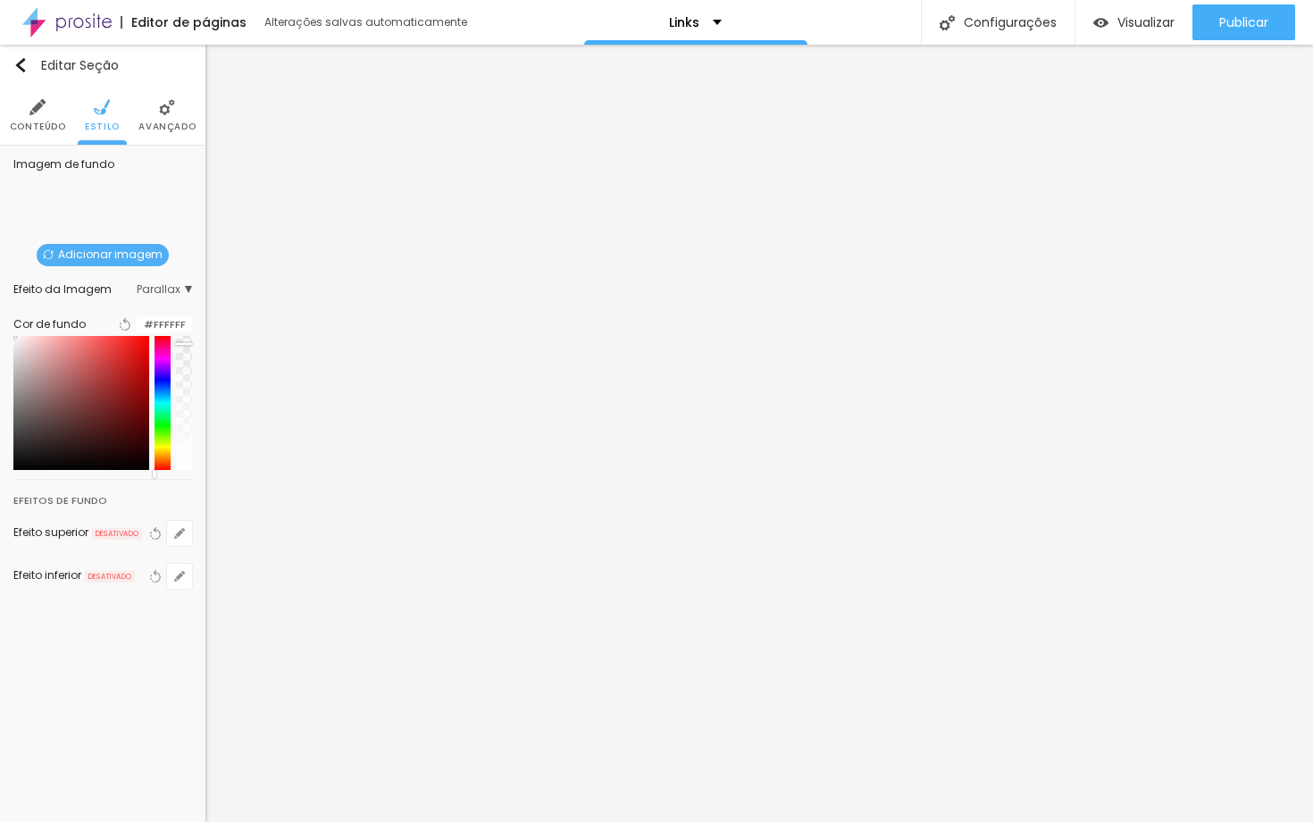
click at [178, 355] on div at bounding box center [184, 403] width 16 height 134
drag, startPoint x: 178, startPoint y: 355, endPoint x: 189, endPoint y: 463, distance: 108.7
click at [189, 463] on div at bounding box center [102, 403] width 179 height 134
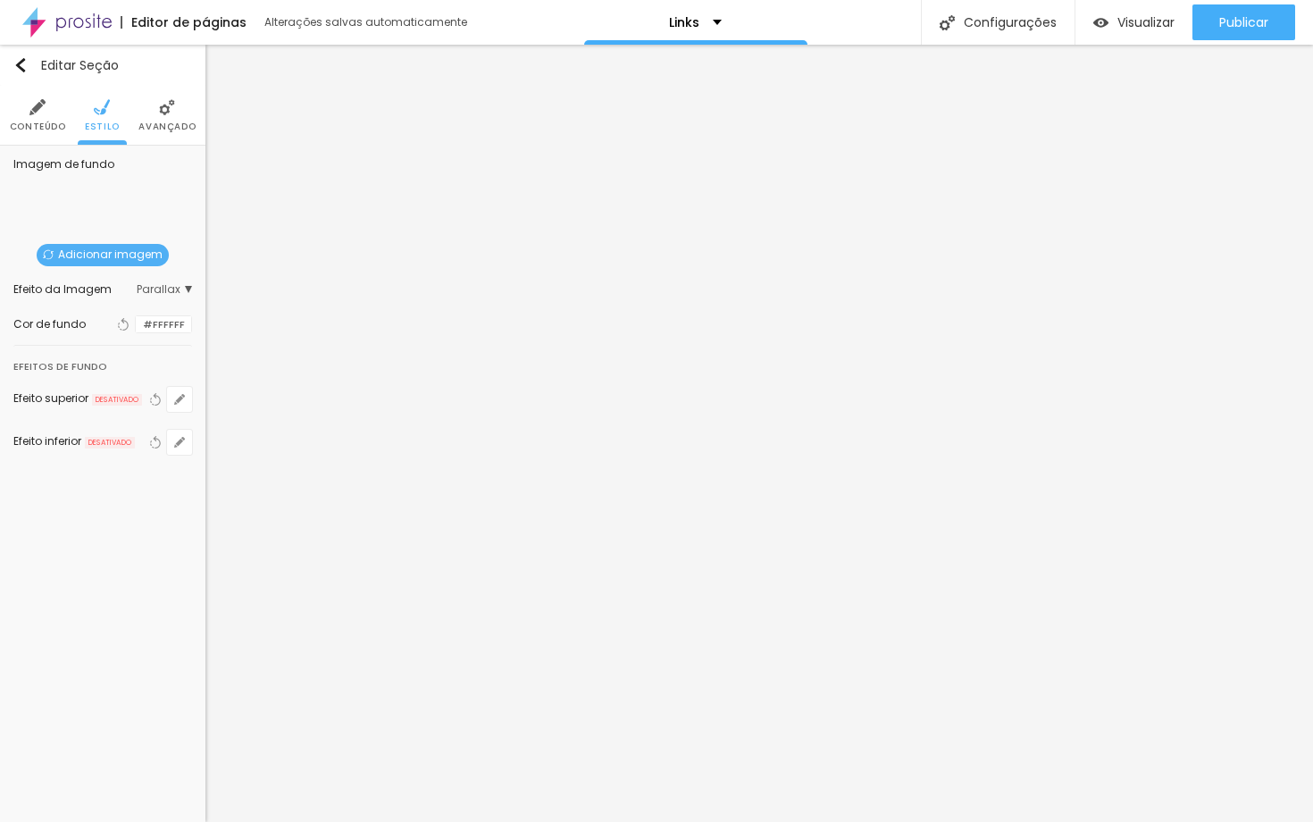
click at [136, 330] on div at bounding box center [136, 324] width 0 height 17
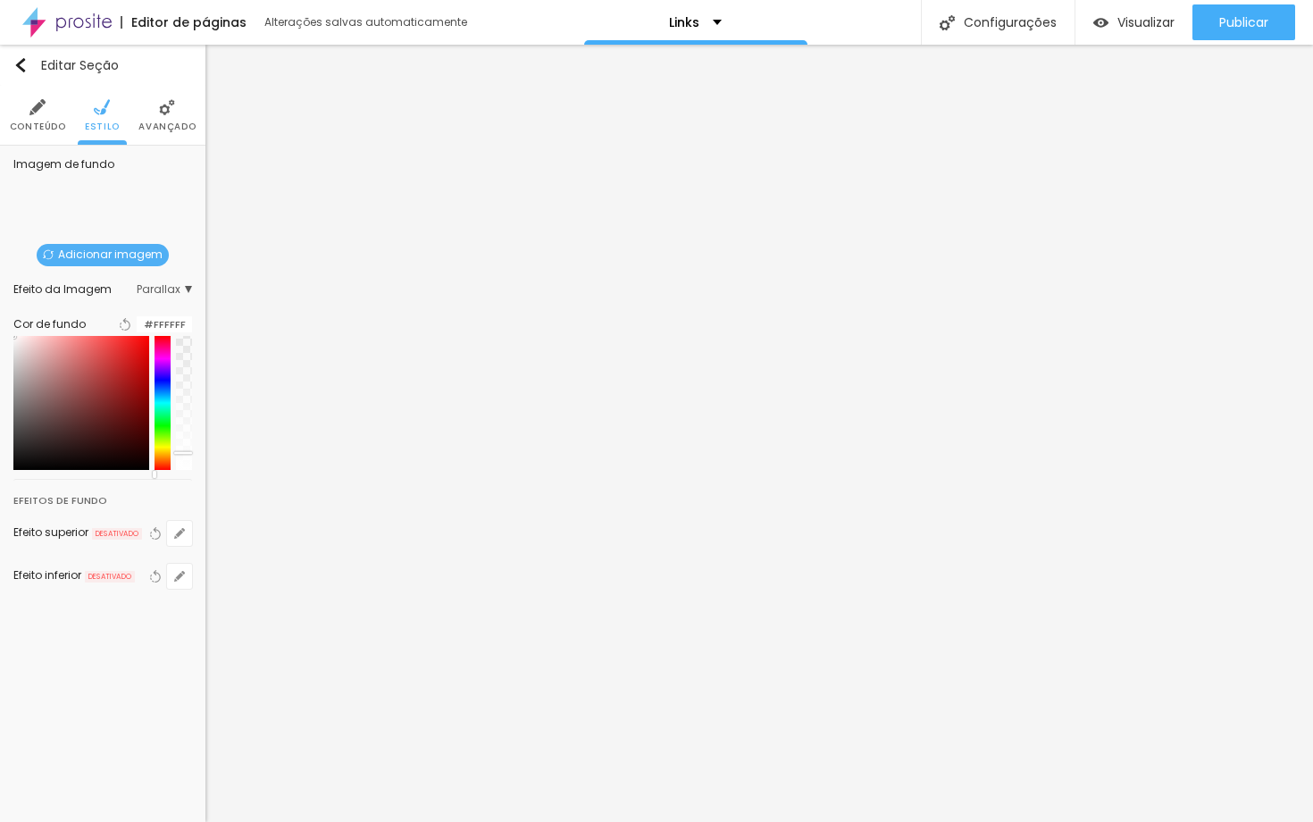
click at [178, 349] on div at bounding box center [184, 403] width 16 height 134
click at [178, 340] on div "Cor de fundo Voltar ao padrão #FFFFFF" at bounding box center [102, 391] width 179 height 175
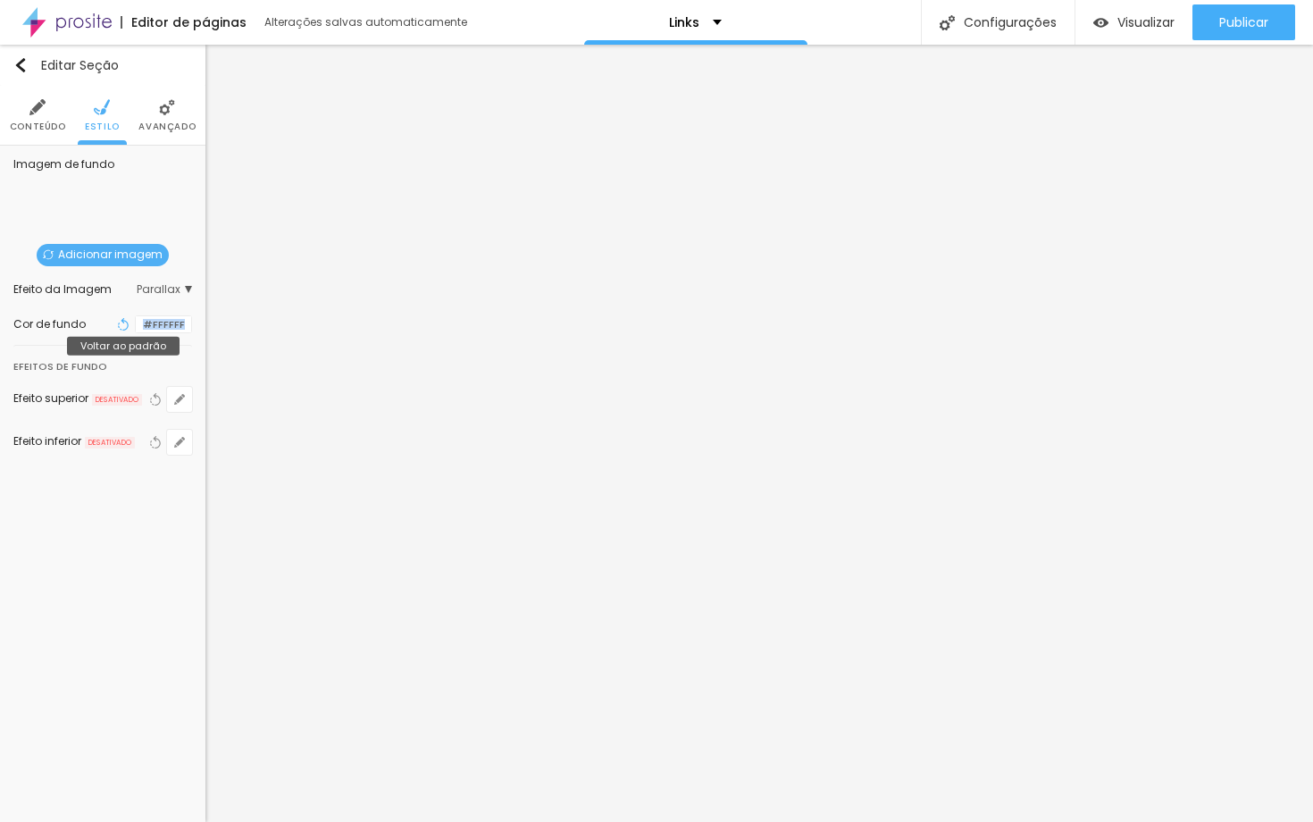
click at [117, 329] on icon "button" at bounding box center [123, 324] width 13 height 13
click at [136, 327] on div at bounding box center [136, 324] width 0 height 17
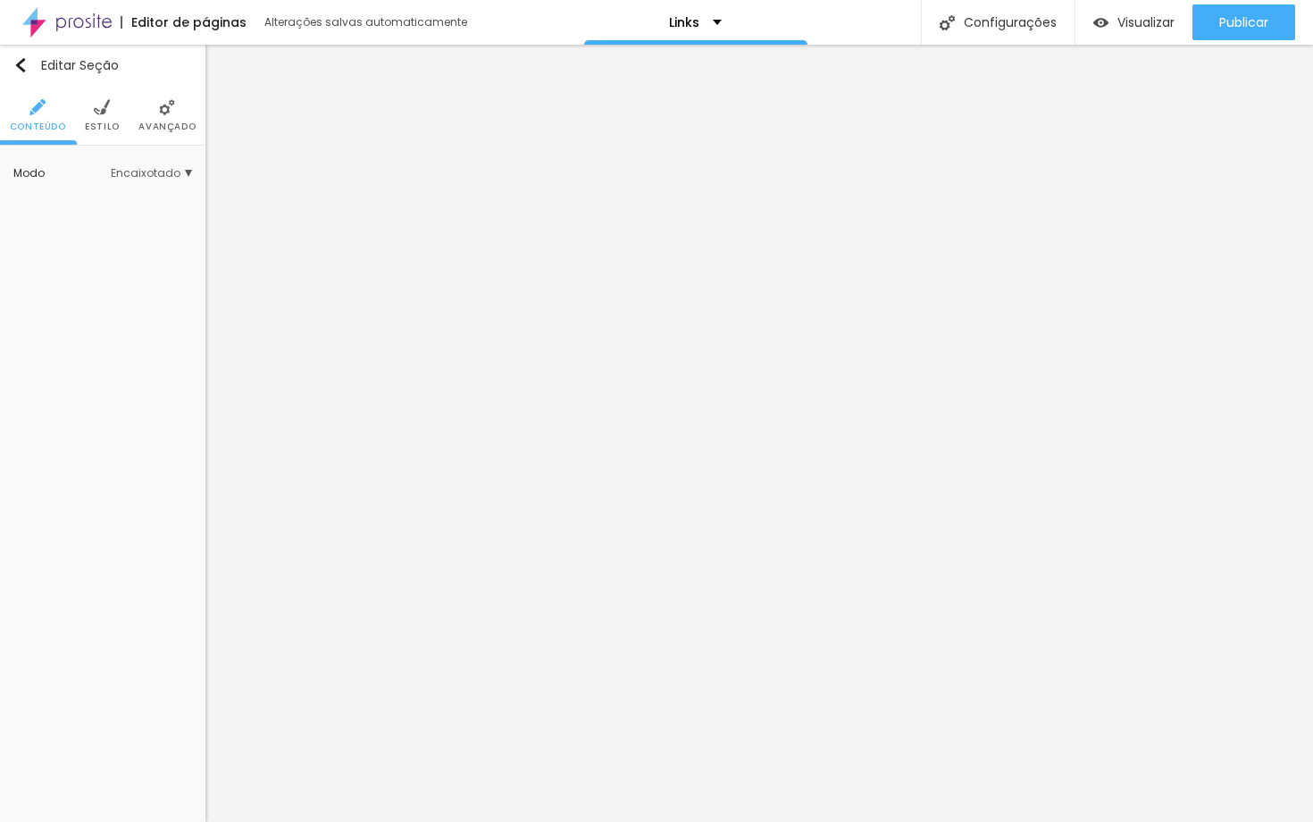
click at [142, 172] on span "Encaixotado" at bounding box center [151, 173] width 81 height 11
click at [112, 123] on span "Estilo" at bounding box center [102, 126] width 35 height 9
click at [105, 127] on span "Estilo" at bounding box center [102, 126] width 35 height 9
click at [136, 175] on div at bounding box center [136, 180] width 0 height 17
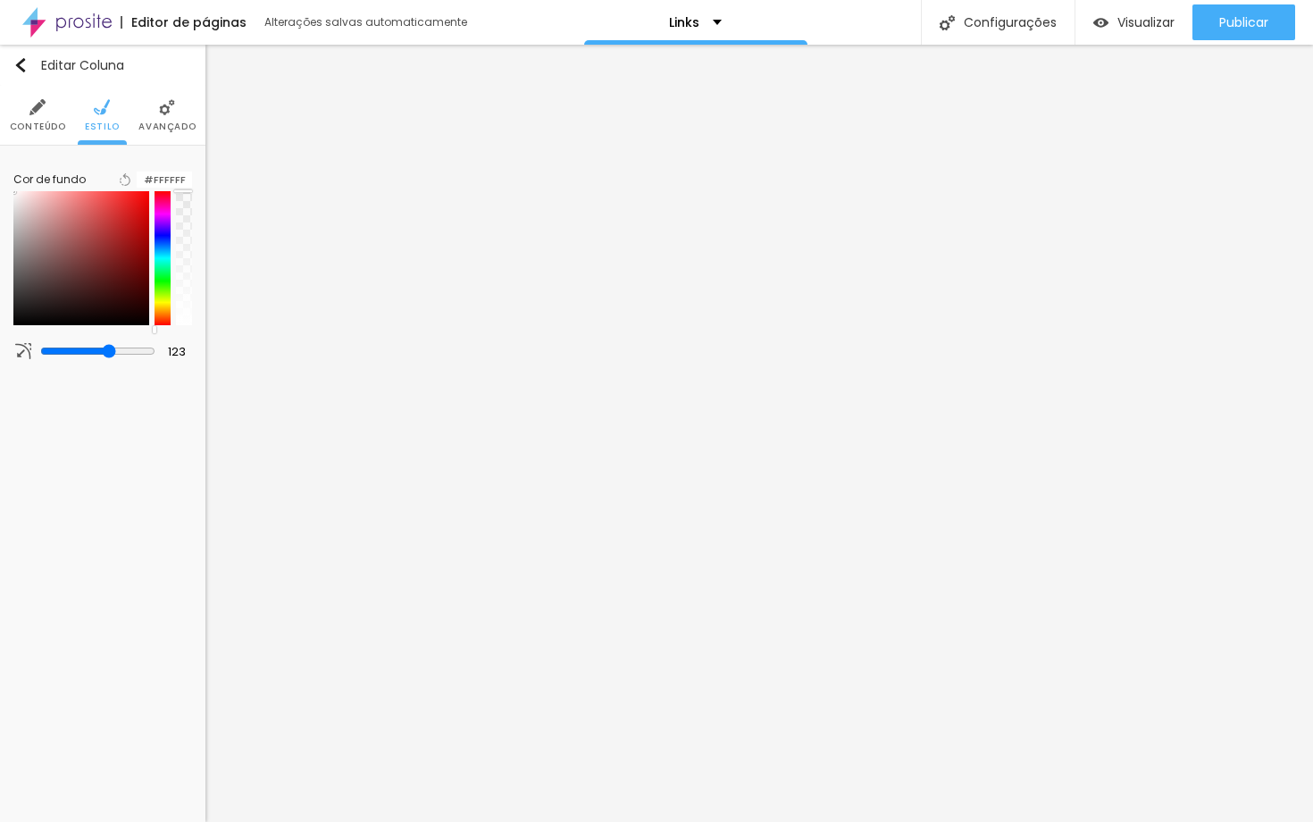
click at [161, 125] on span "Avançado" at bounding box center [166, 126] width 57 height 9
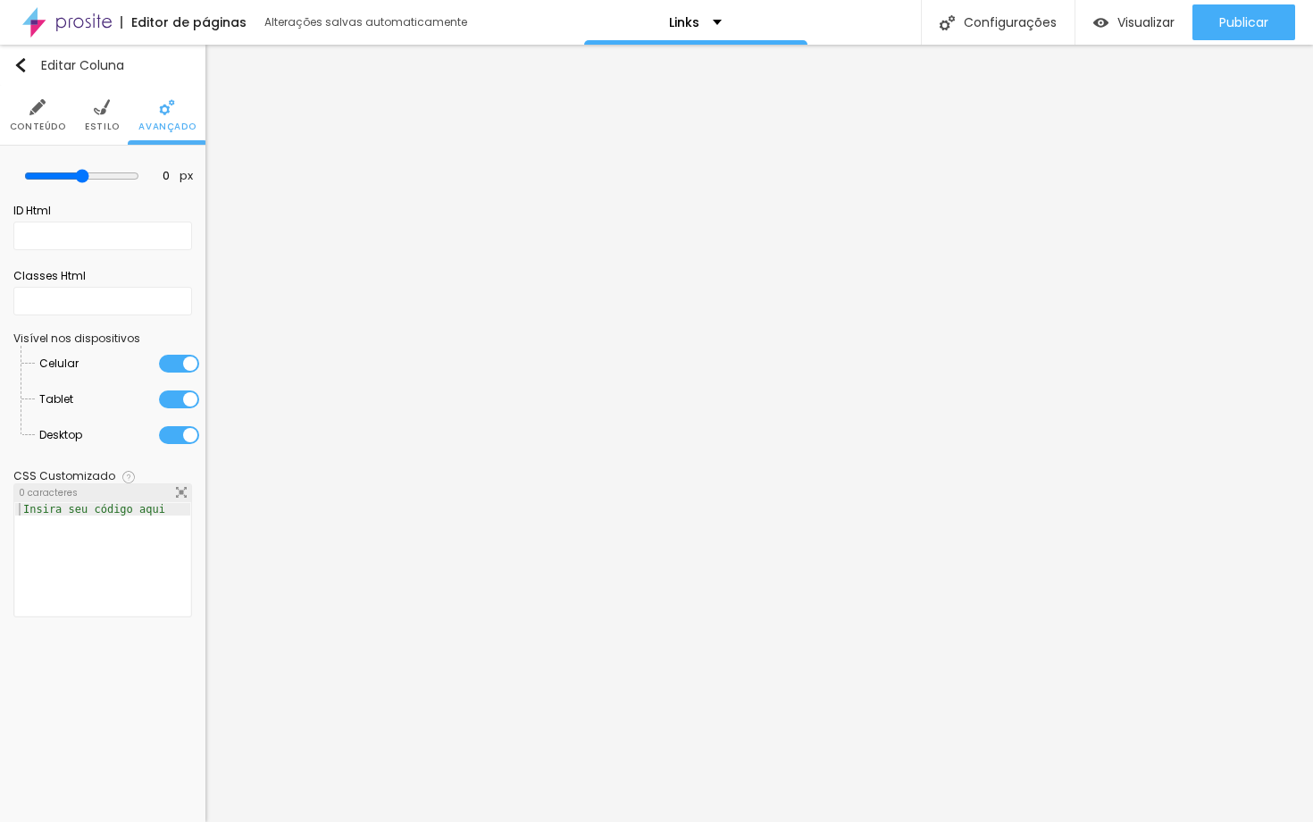
click at [108, 122] on span "Estilo" at bounding box center [102, 126] width 35 height 9
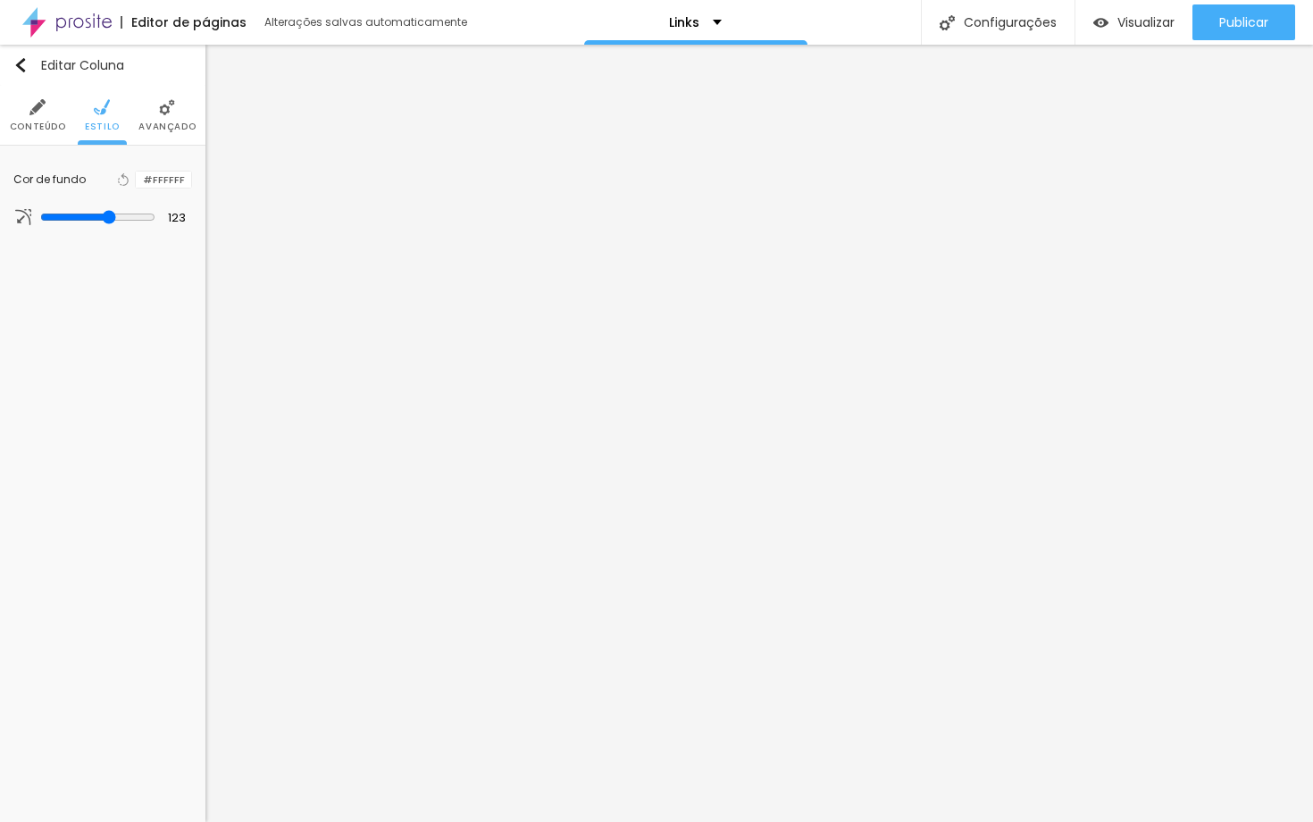
click at [43, 122] on span "Conteúdo" at bounding box center [38, 126] width 56 height 9
click at [114, 123] on span "Estilo" at bounding box center [102, 126] width 35 height 9
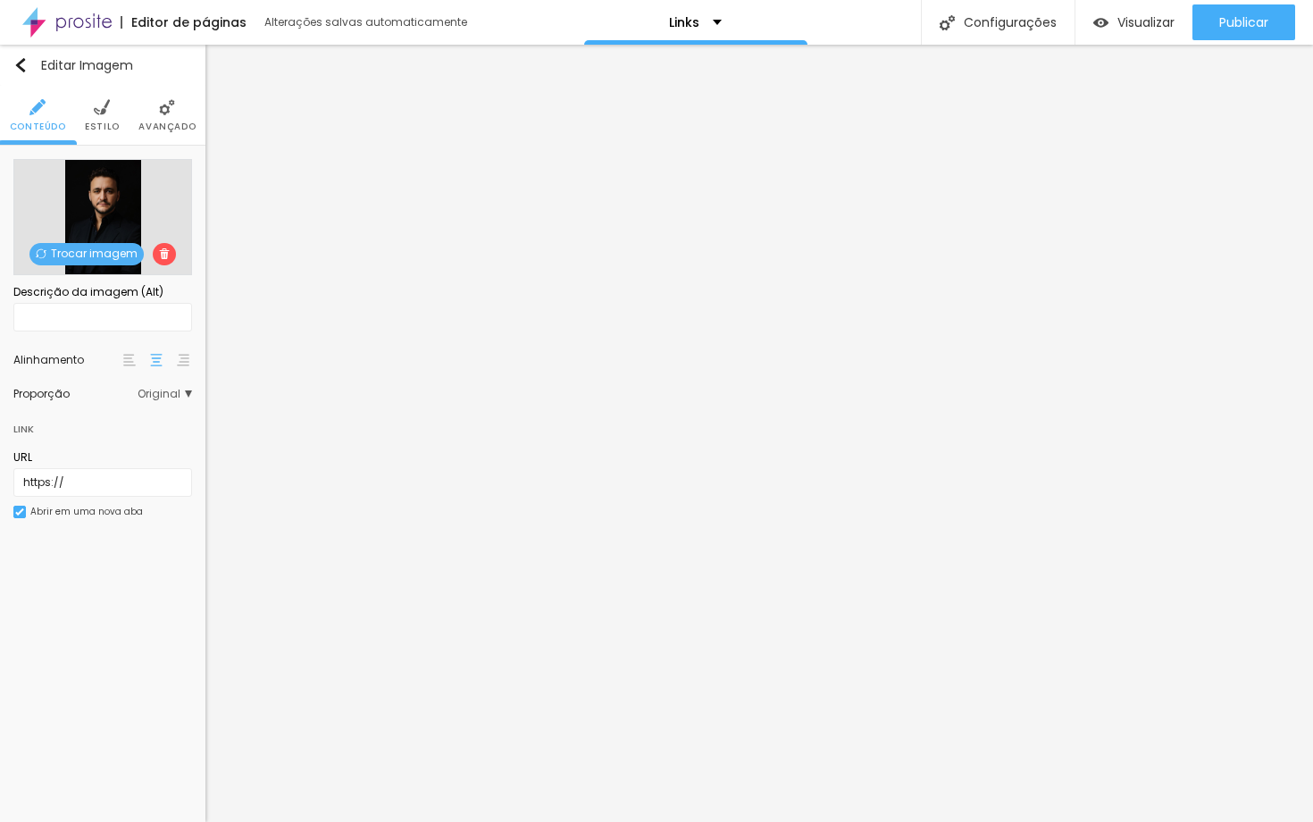
click at [105, 130] on span "Estilo" at bounding box center [102, 126] width 35 height 9
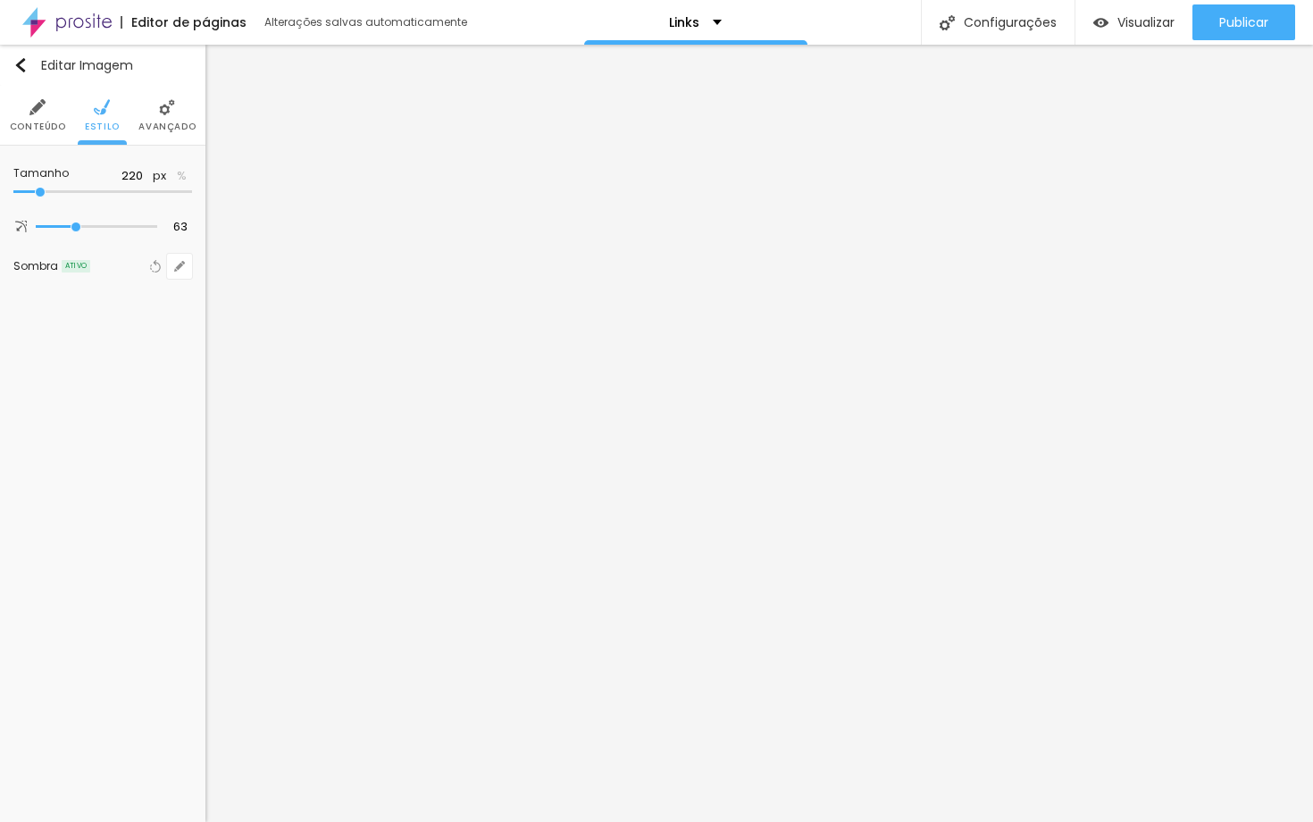
click at [163, 124] on span "Avançado" at bounding box center [166, 126] width 57 height 9
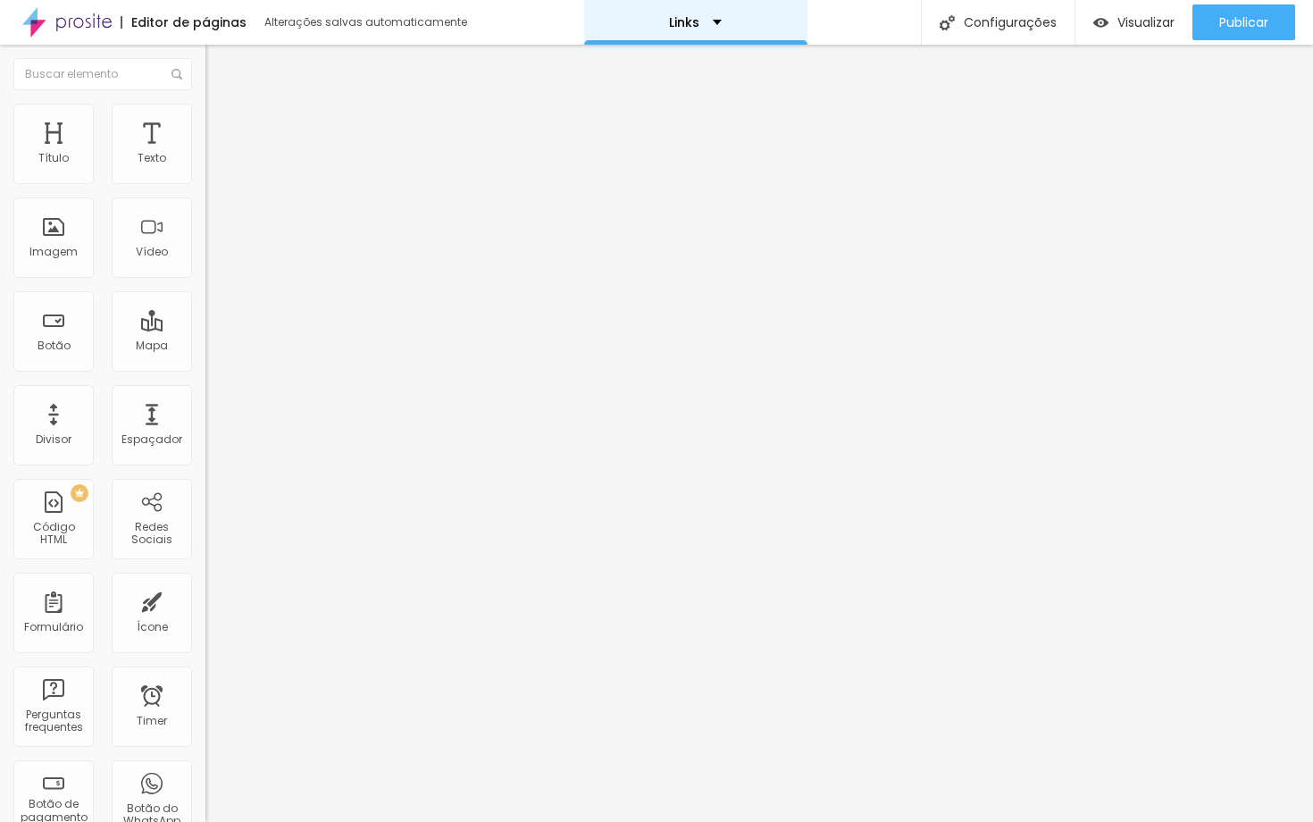
click at [712, 23] on div "Links" at bounding box center [695, 22] width 53 height 13
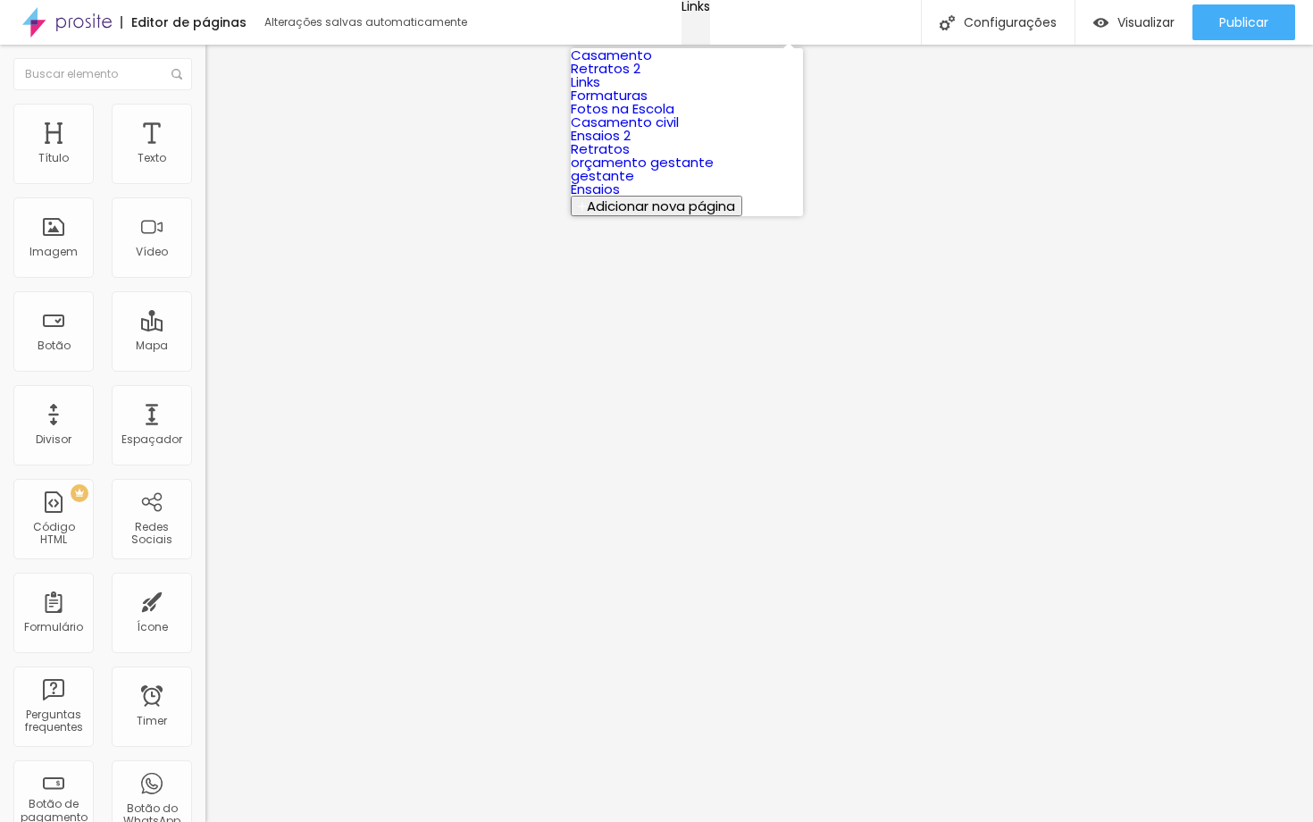
click at [710, 13] on div "Links" at bounding box center [696, 6] width 29 height 13
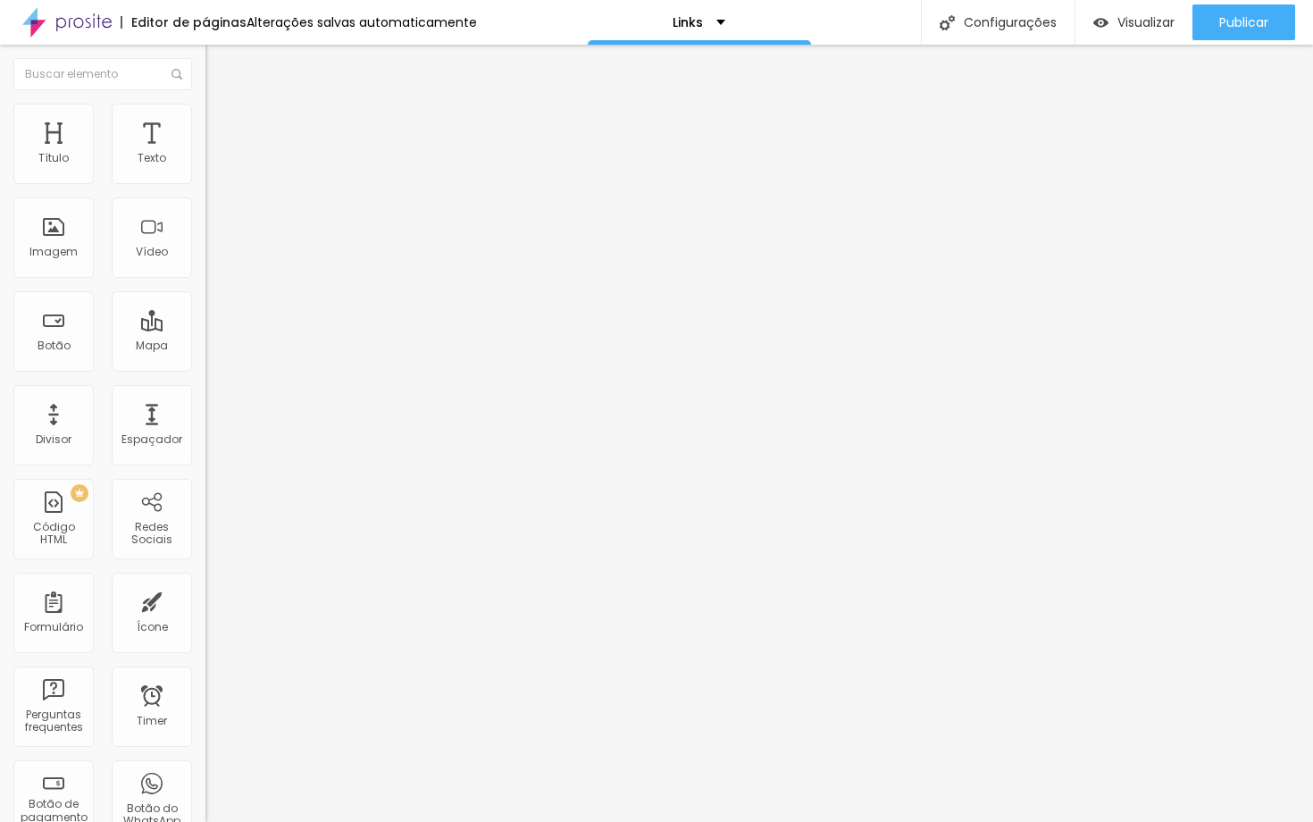
click at [205, 154] on span "Trocar imagem" at bounding box center [253, 145] width 97 height 15
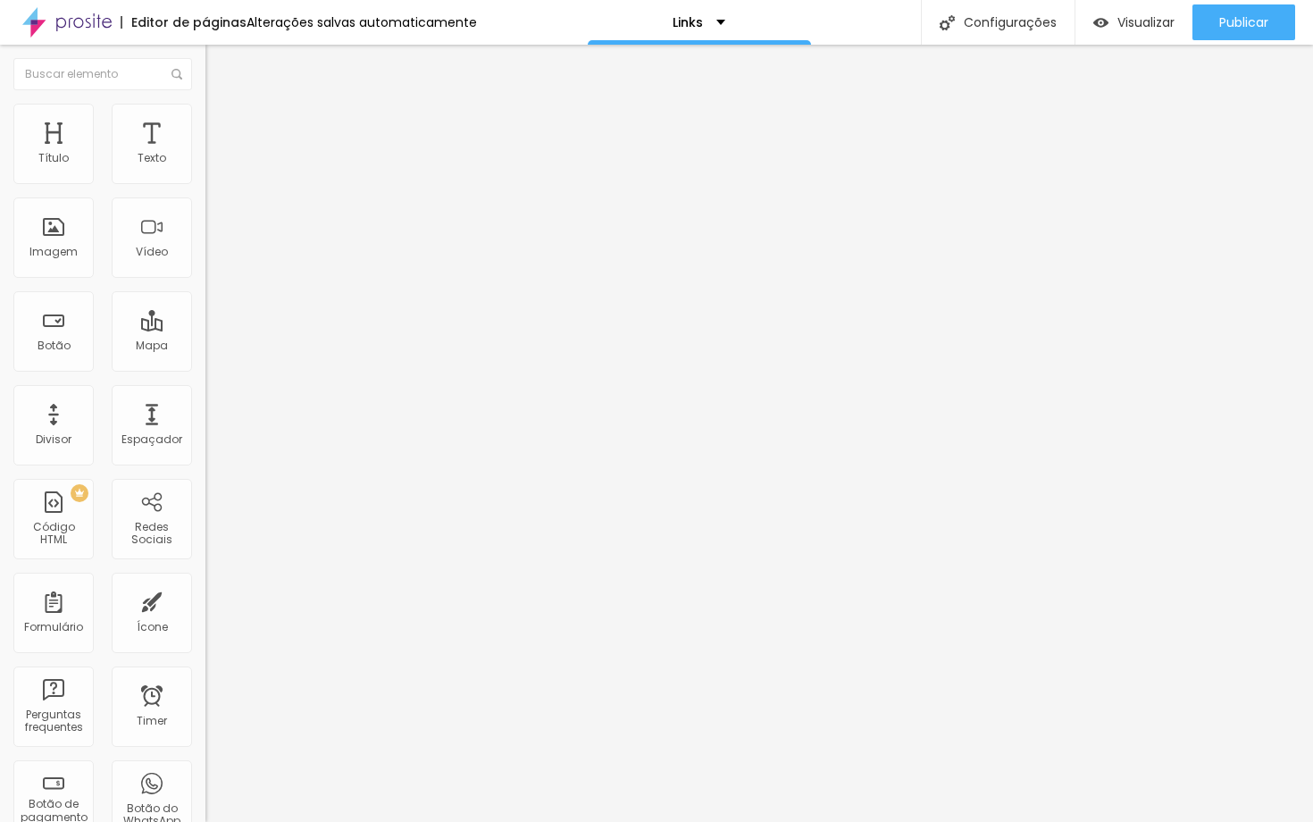
scroll to position [2374, 0]
click at [205, 154] on span "Trocar imagem" at bounding box center [253, 145] width 97 height 15
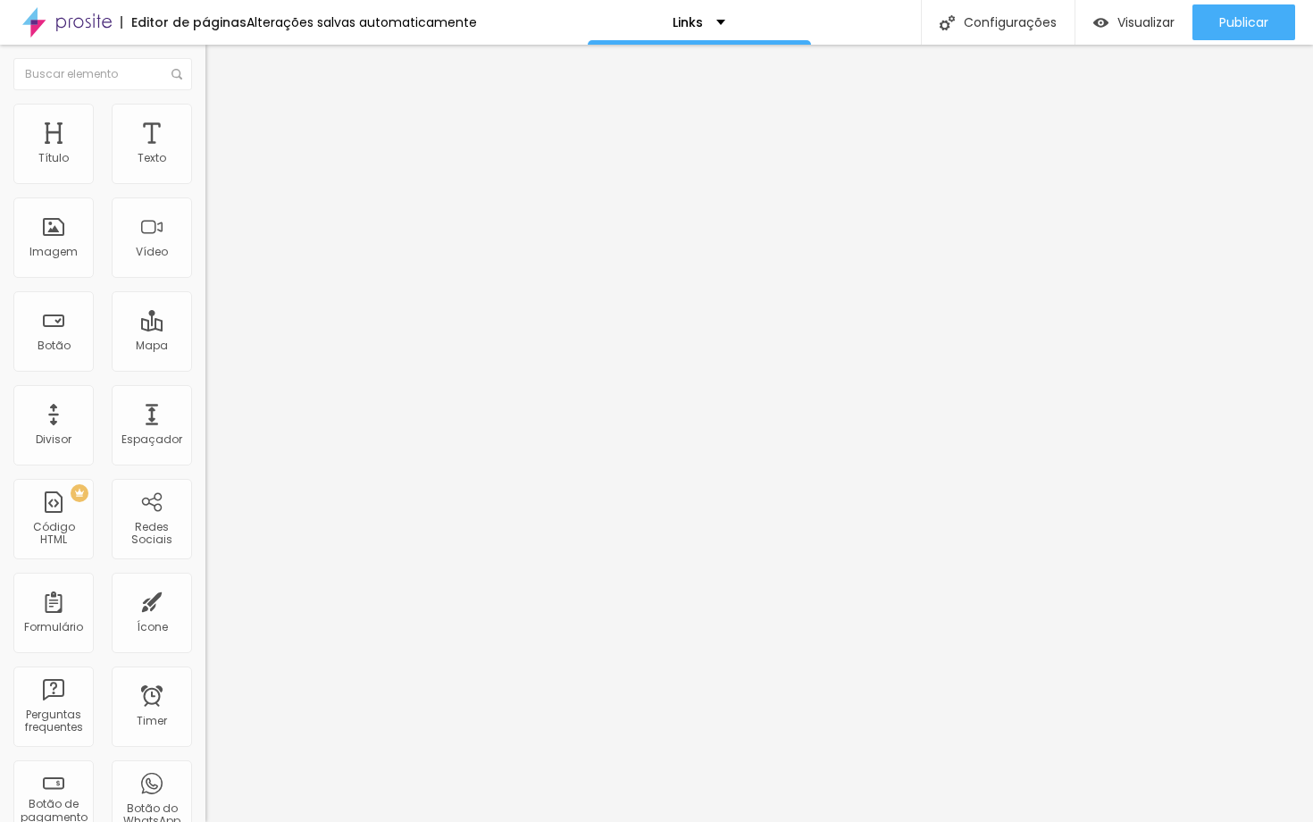
click at [205, 154] on span "Trocar imagem" at bounding box center [253, 145] width 97 height 15
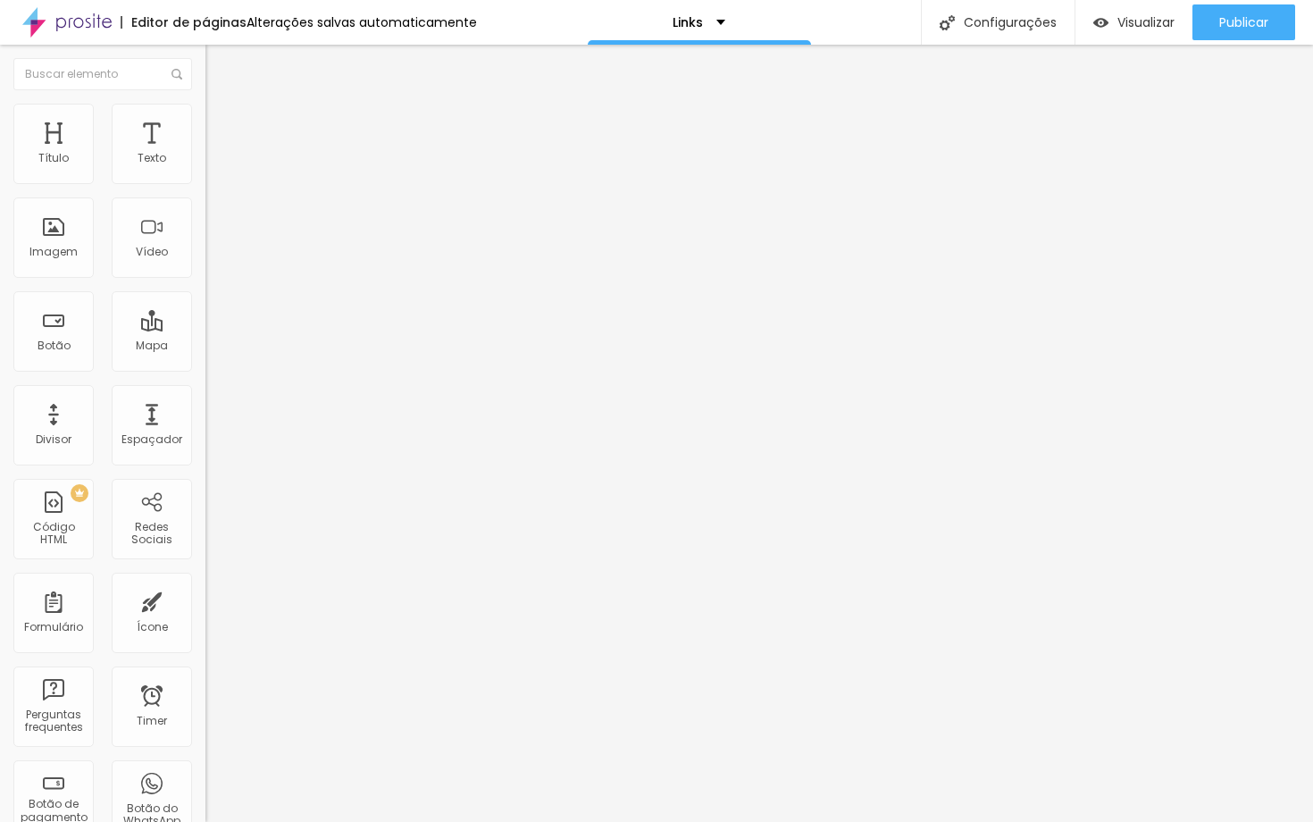
click at [205, 154] on span "Trocar imagem" at bounding box center [253, 145] width 97 height 15
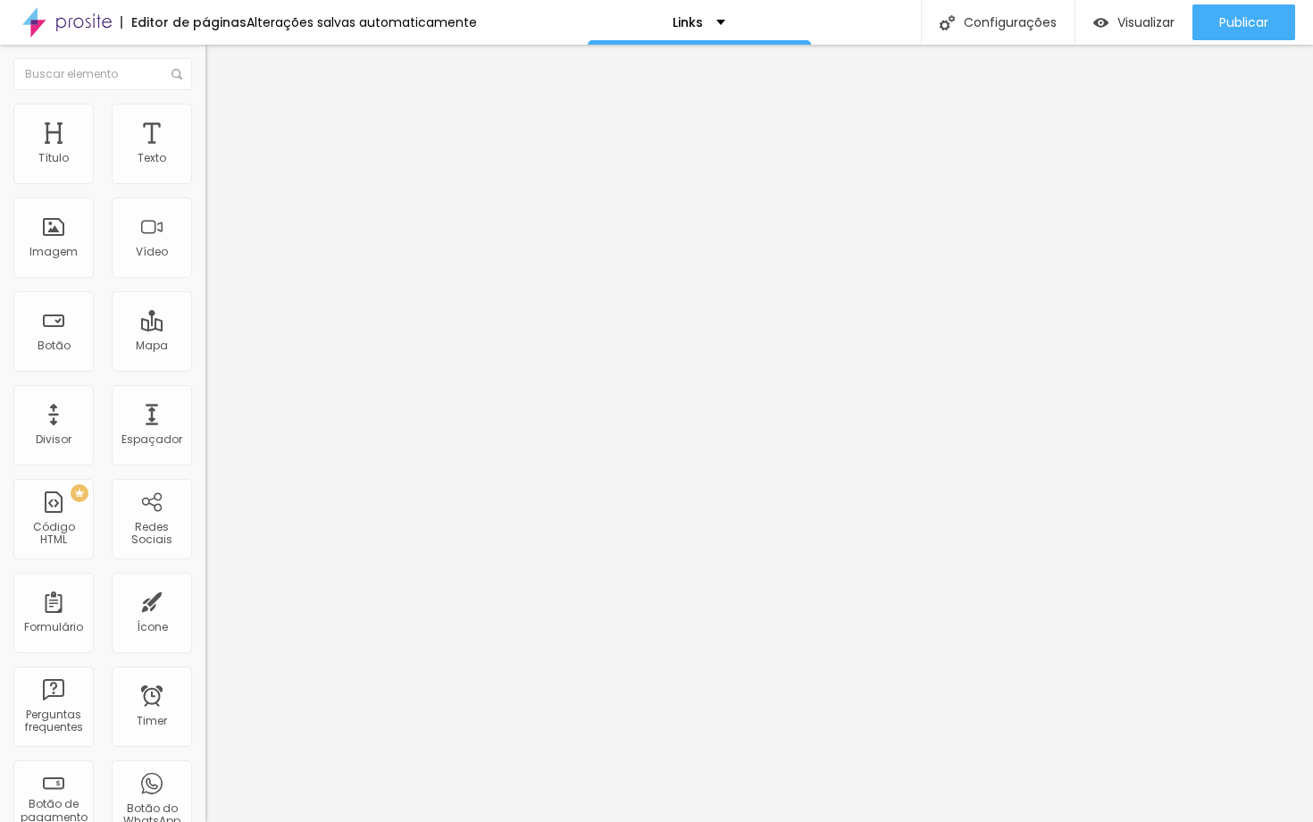
click at [205, 154] on span "Trocar imagem" at bounding box center [253, 145] width 97 height 15
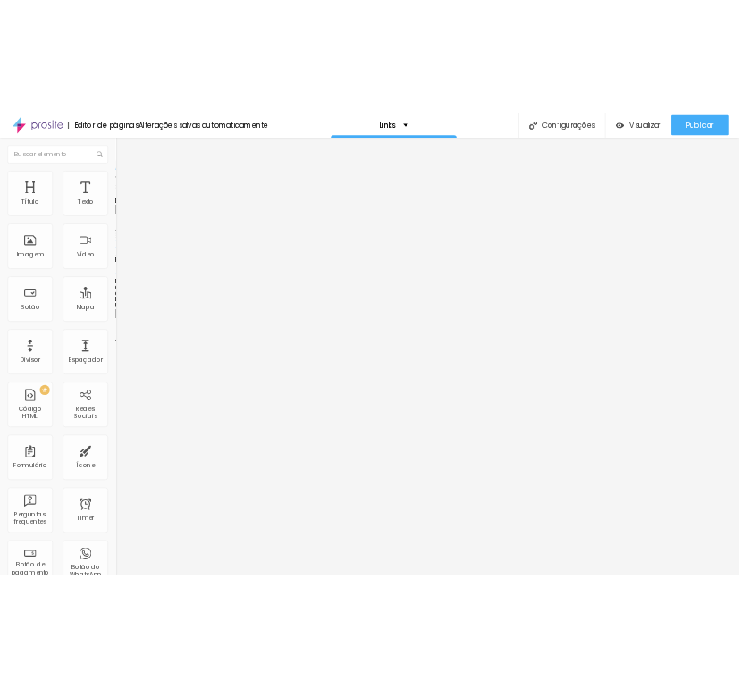
scroll to position [3630, 0]
